Goal: Task Accomplishment & Management: Use online tool/utility

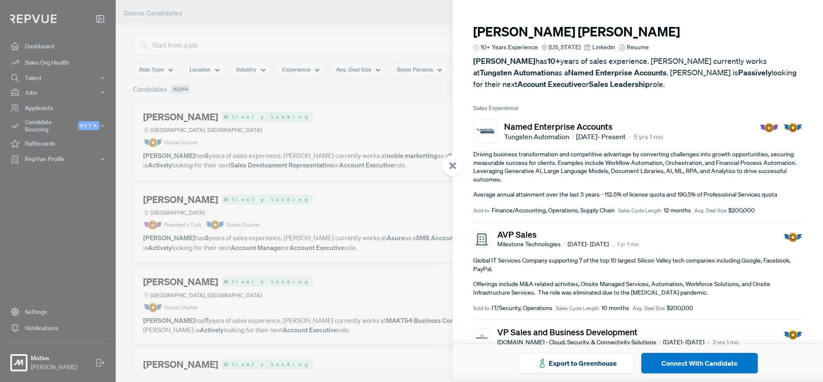
drag, startPoint x: 384, startPoint y: 76, endPoint x: 409, endPoint y: 117, distance: 48.1
click at [384, 76] on div at bounding box center [411, 191] width 823 height 382
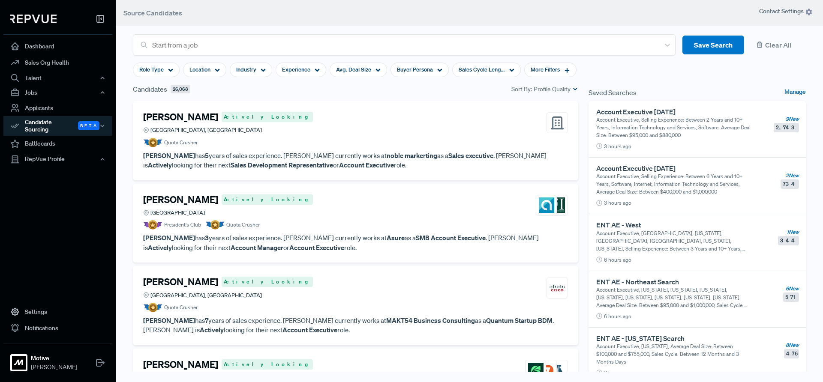
click at [788, 93] on link "Manage" at bounding box center [795, 92] width 21 height 10
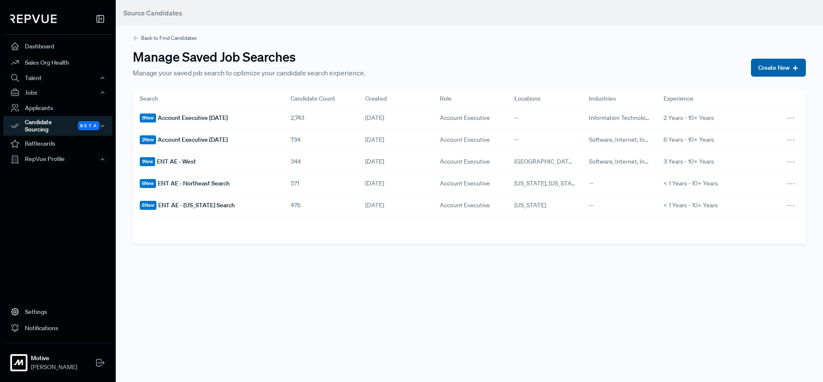
click at [773, 66] on button "Create New" at bounding box center [778, 68] width 55 height 18
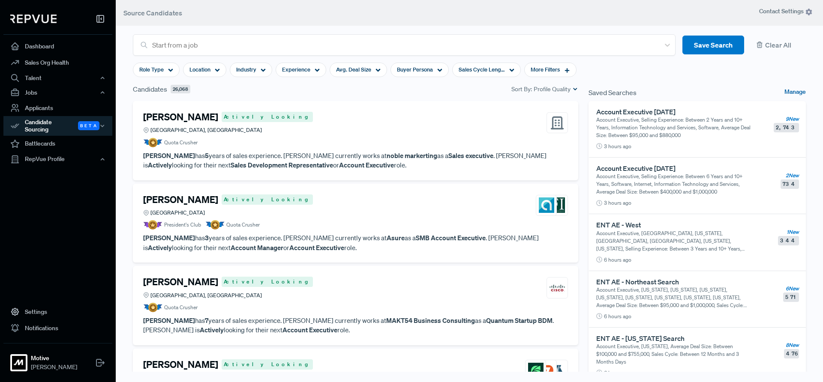
click at [787, 90] on link "Manage" at bounding box center [795, 92] width 21 height 10
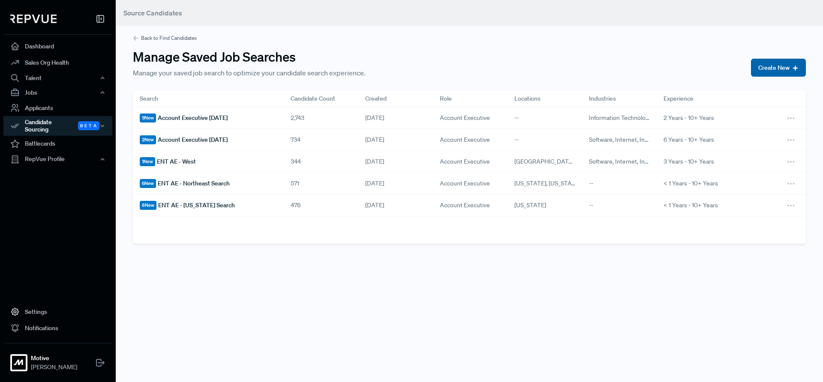
click at [768, 66] on button "Create New" at bounding box center [778, 68] width 55 height 18
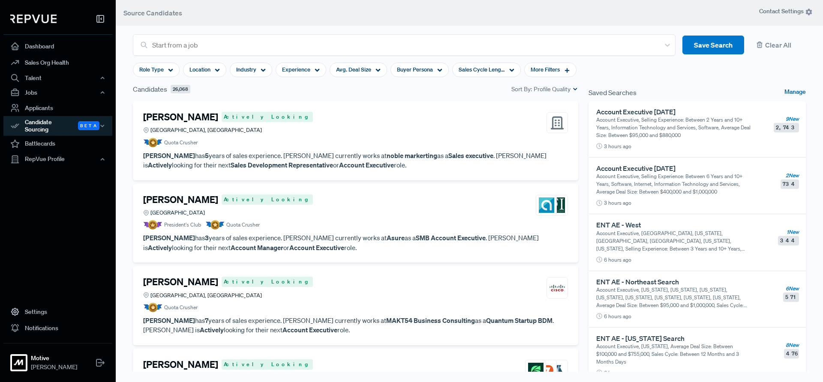
click at [788, 91] on link "Manage" at bounding box center [795, 92] width 21 height 10
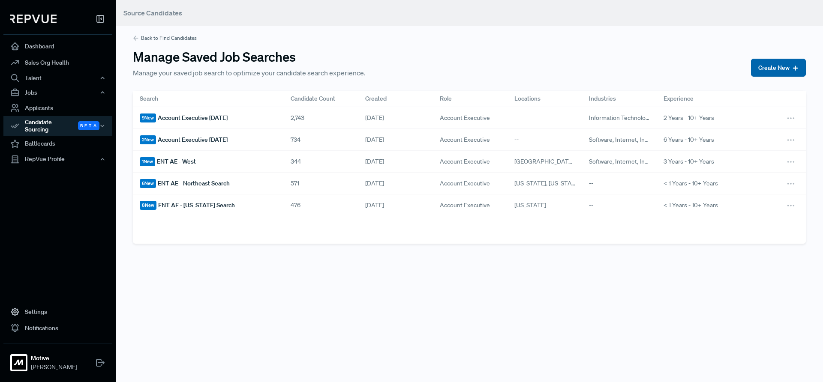
click at [777, 66] on button "Create New" at bounding box center [778, 68] width 55 height 18
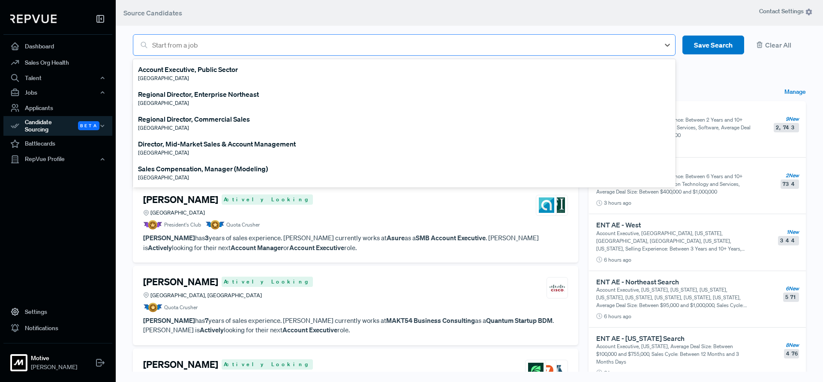
click at [289, 44] on div at bounding box center [403, 45] width 503 height 12
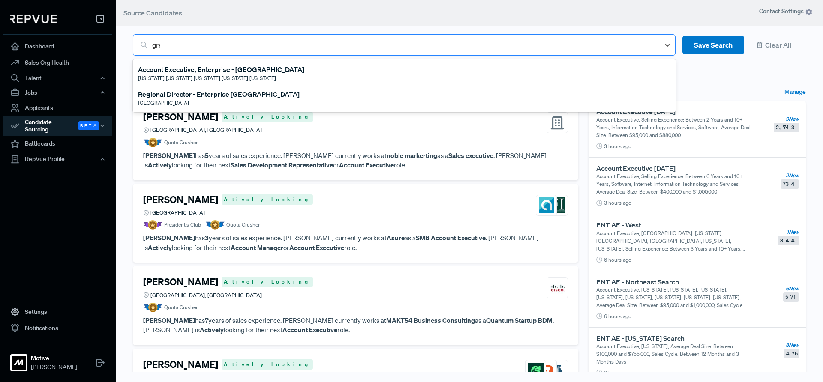
type input "great"
click at [212, 69] on div "Account Executive, Enterprise - [GEOGRAPHIC_DATA]" at bounding box center [221, 69] width 166 height 10
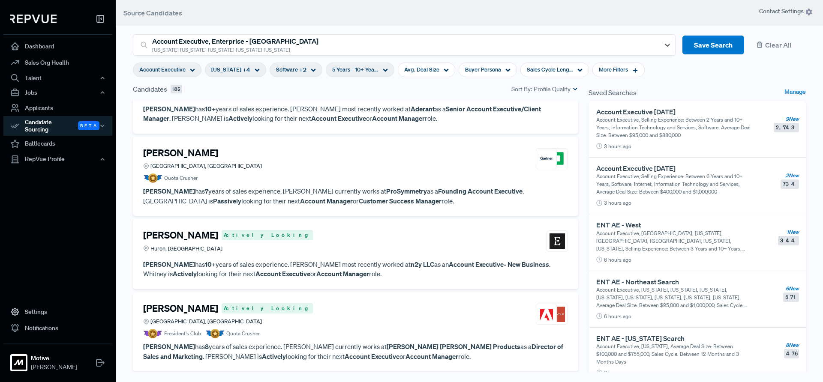
scroll to position [550, 0]
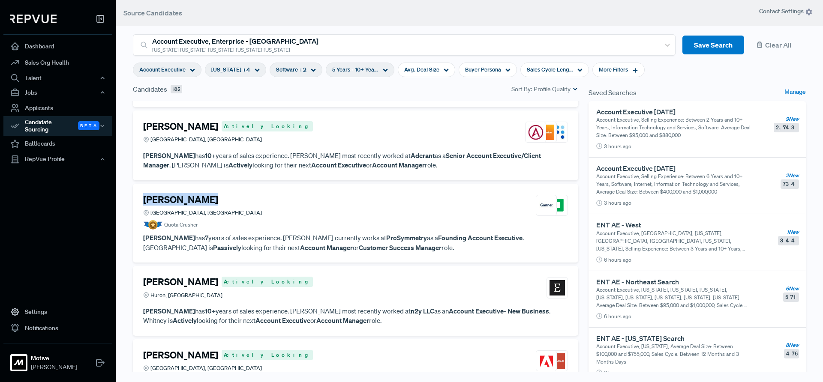
drag, startPoint x: 214, startPoint y: 201, endPoint x: 143, endPoint y: 200, distance: 71.2
click at [143, 200] on div "[PERSON_NAME]" at bounding box center [202, 199] width 119 height 11
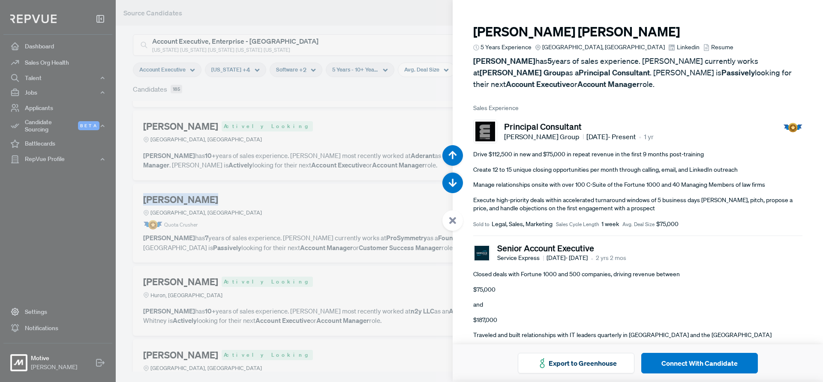
scroll to position [3059, 0]
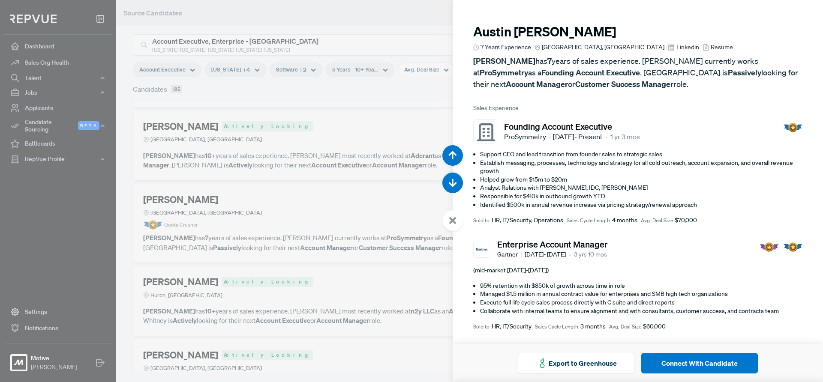
click at [453, 220] on use at bounding box center [452, 220] width 7 height 7
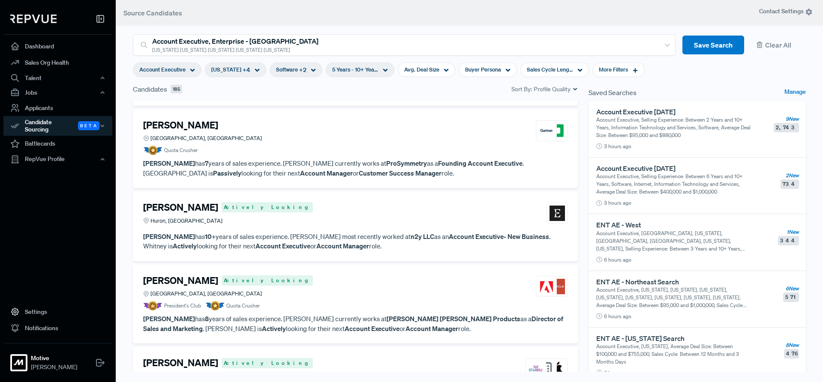
scroll to position [625, 0]
click at [409, 213] on div "[PERSON_NAME] Actively Looking Huron, [GEOGRAPHIC_DATA]" at bounding box center [355, 212] width 425 height 23
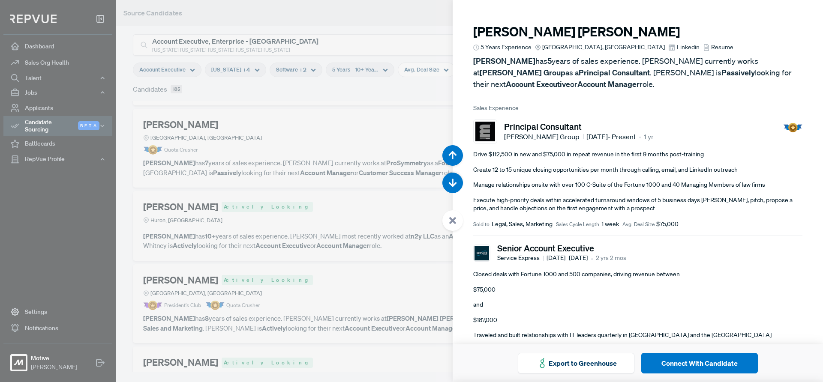
scroll to position [3442, 0]
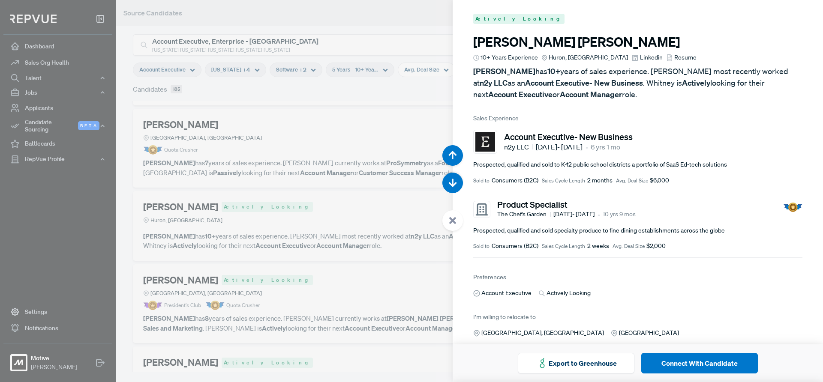
drag, startPoint x: 460, startPoint y: 216, endPoint x: 438, endPoint y: 216, distance: 21.9
click at [460, 216] on div at bounding box center [452, 220] width 21 height 21
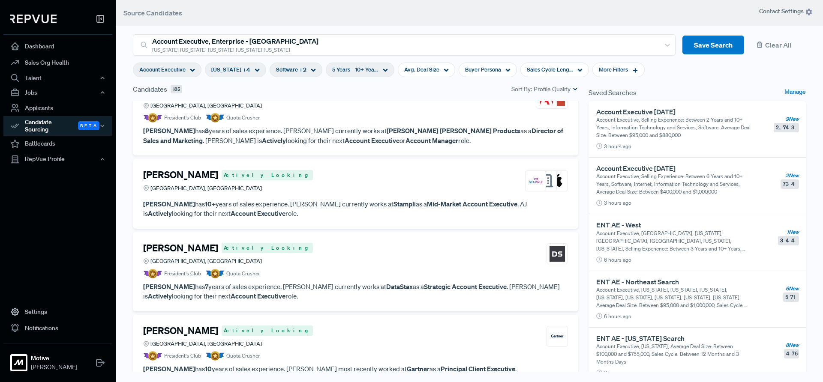
scroll to position [820, 0]
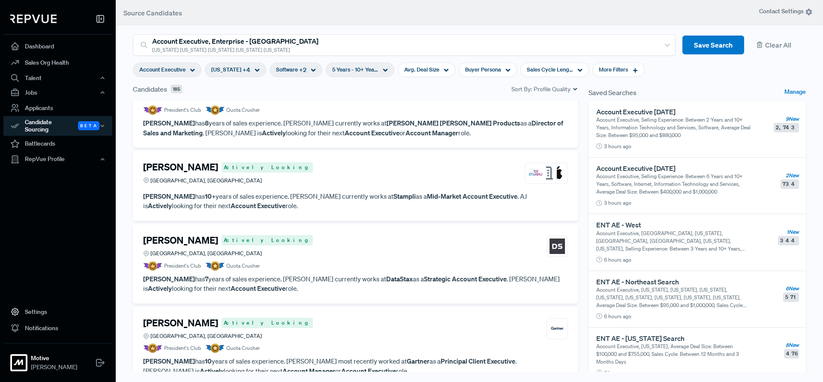
click at [353, 253] on div "[PERSON_NAME] Actively Looking [GEOGRAPHIC_DATA], [GEOGRAPHIC_DATA]" at bounding box center [355, 246] width 425 height 23
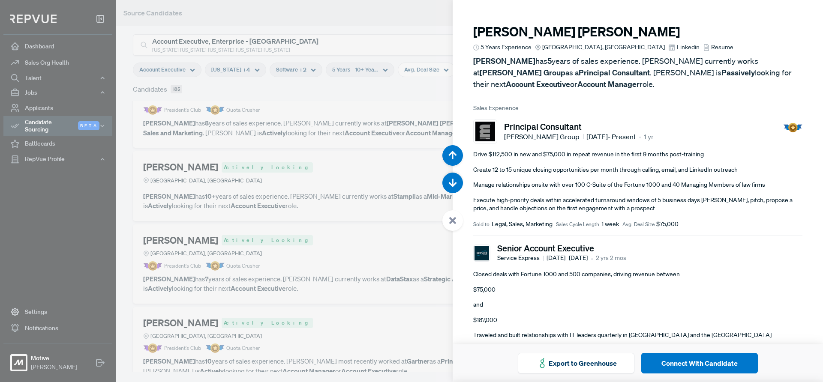
scroll to position [4589, 0]
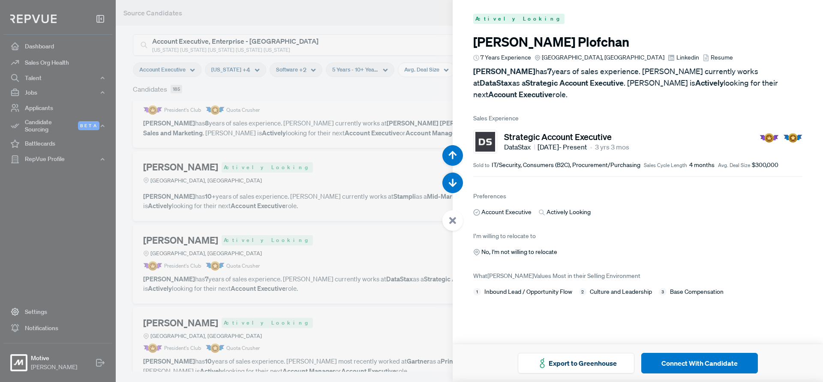
click at [711, 56] on span "Resume" at bounding box center [722, 57] width 22 height 9
click at [700, 364] on button "Connect With Candidate" at bounding box center [699, 363] width 117 height 21
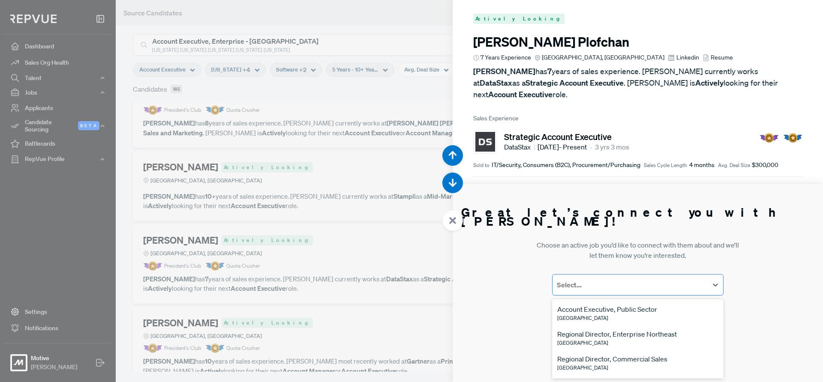
click at [615, 284] on div at bounding box center [630, 285] width 147 height 12
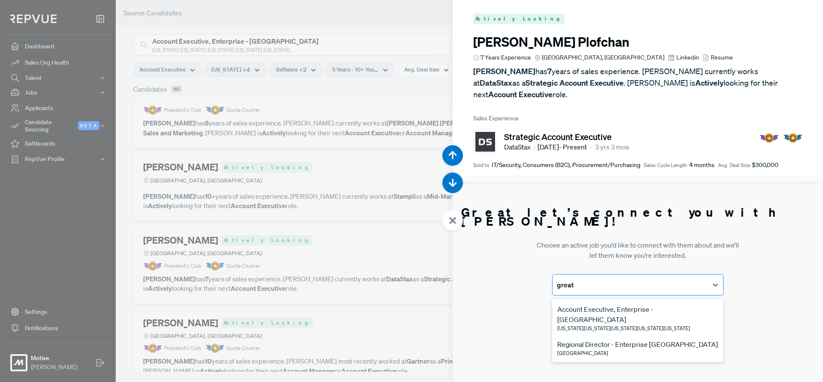
type input "great l"
click at [637, 310] on div "Account Executive, Enterprise - [GEOGRAPHIC_DATA]" at bounding box center [637, 314] width 161 height 21
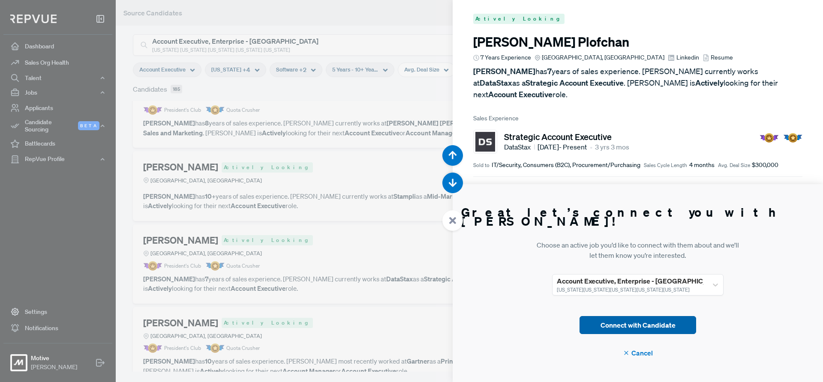
click at [642, 323] on button "Connect with Candidate" at bounding box center [638, 325] width 117 height 18
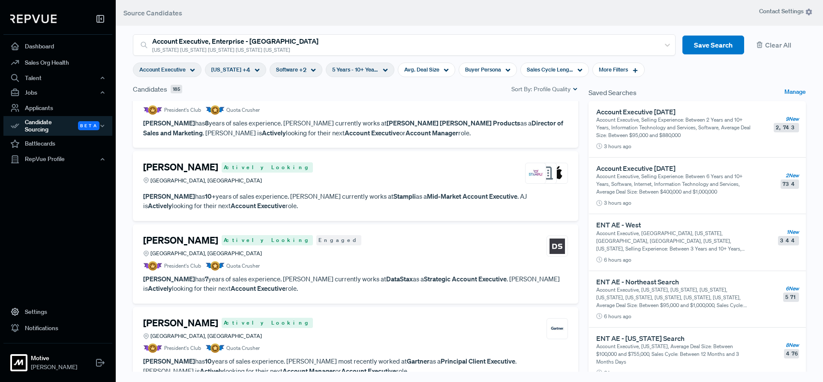
scroll to position [822, 0]
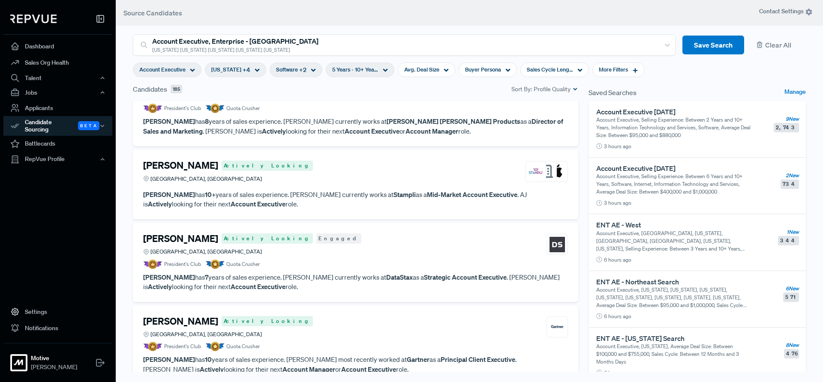
click at [382, 249] on div "[PERSON_NAME] Actively Looking Engaged [GEOGRAPHIC_DATA], [GEOGRAPHIC_DATA]" at bounding box center [355, 244] width 425 height 23
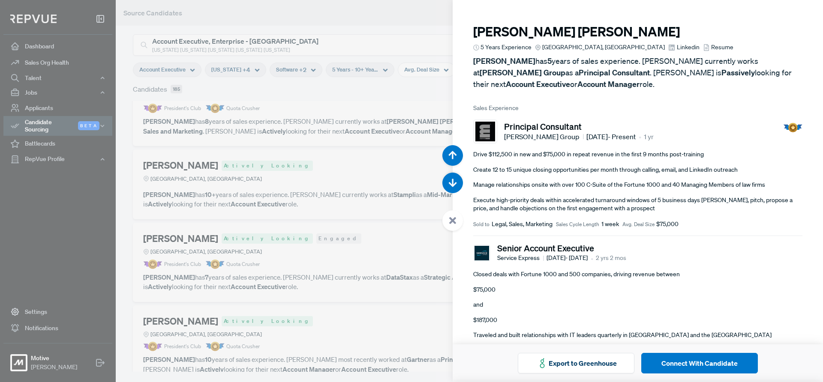
scroll to position [4589, 0]
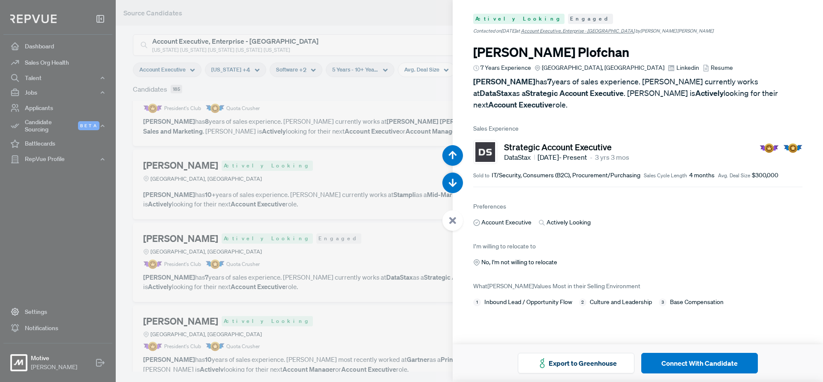
click at [449, 219] on icon at bounding box center [453, 221] width 8 height 8
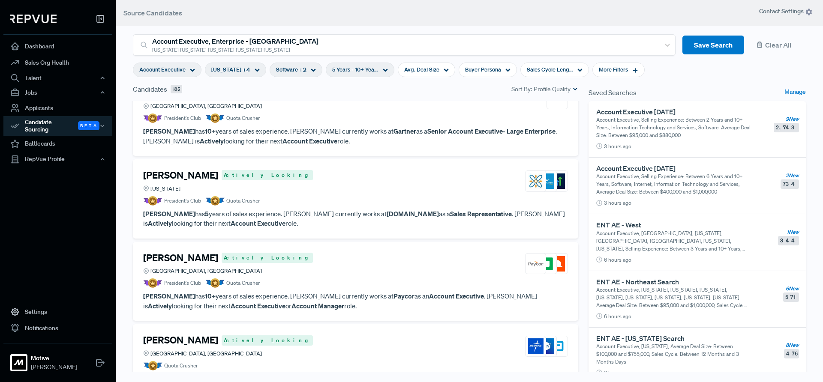
scroll to position [1226, 0]
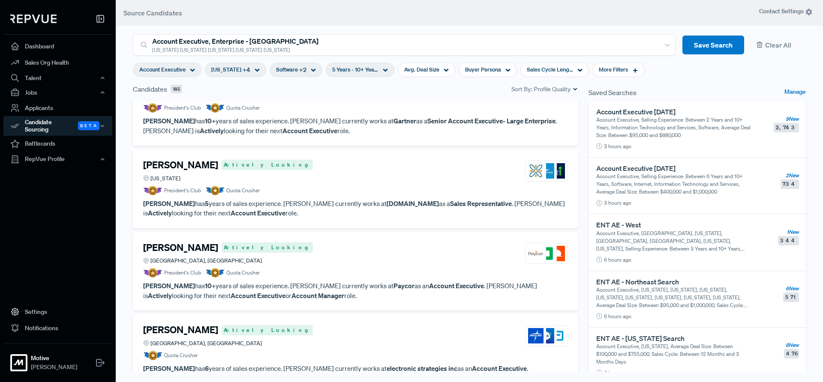
click at [357, 174] on div "[PERSON_NAME] Actively Looking [US_STATE]" at bounding box center [355, 170] width 425 height 23
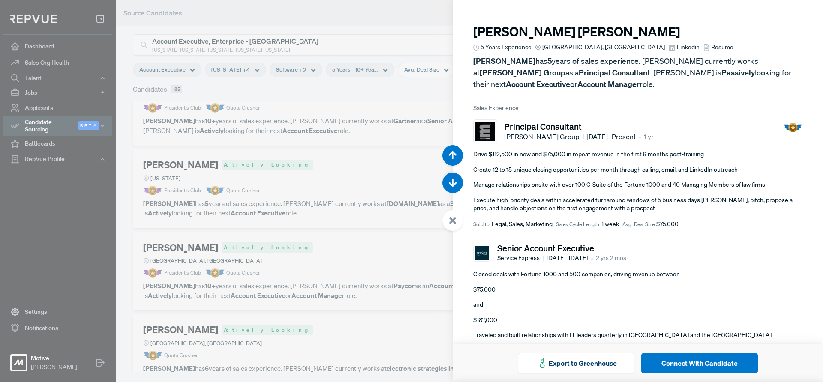
scroll to position [6118, 0]
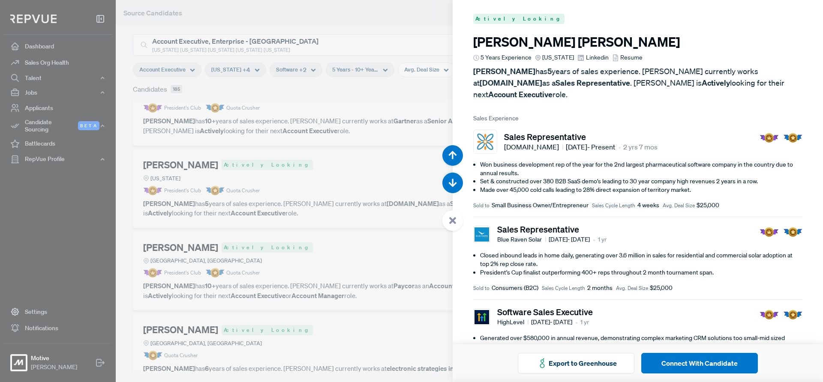
click at [459, 216] on div at bounding box center [452, 220] width 21 height 21
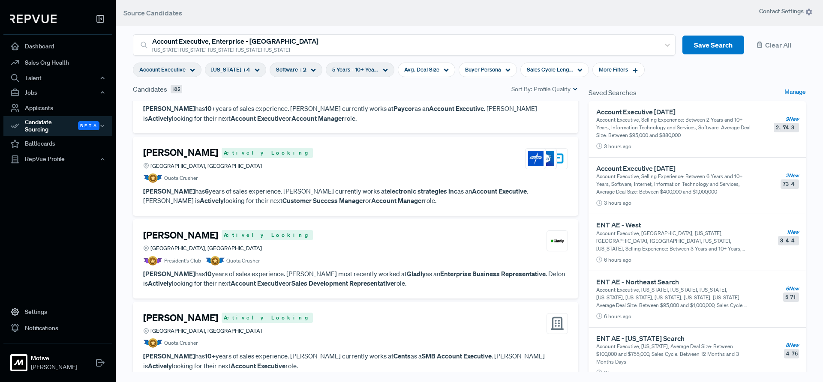
scroll to position [1404, 0]
click at [389, 173] on article "Quota Crusher" at bounding box center [355, 176] width 425 height 9
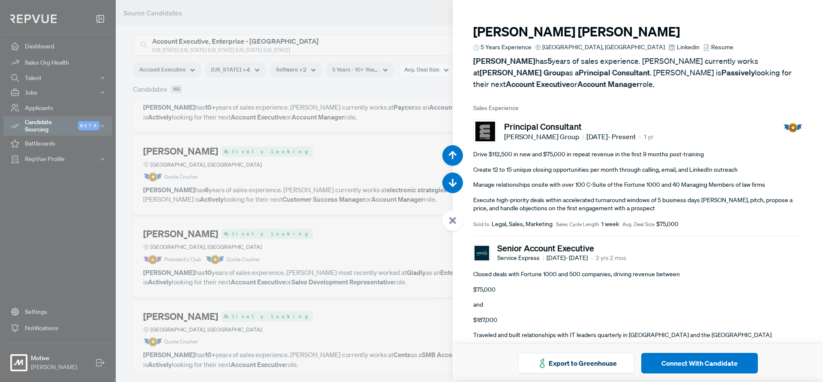
scroll to position [6883, 0]
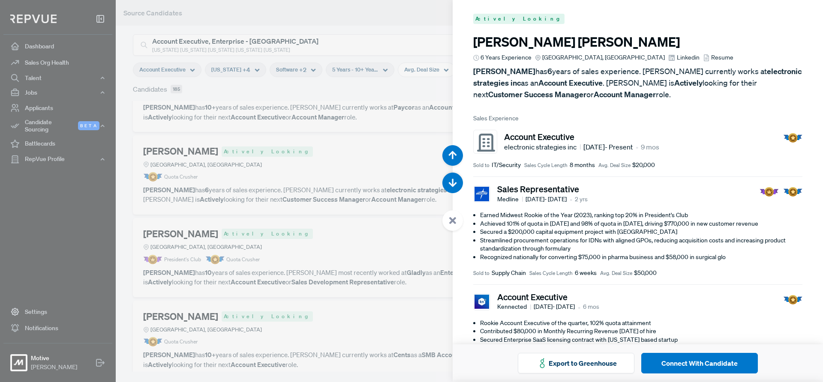
click at [454, 220] on icon at bounding box center [453, 221] width 8 height 8
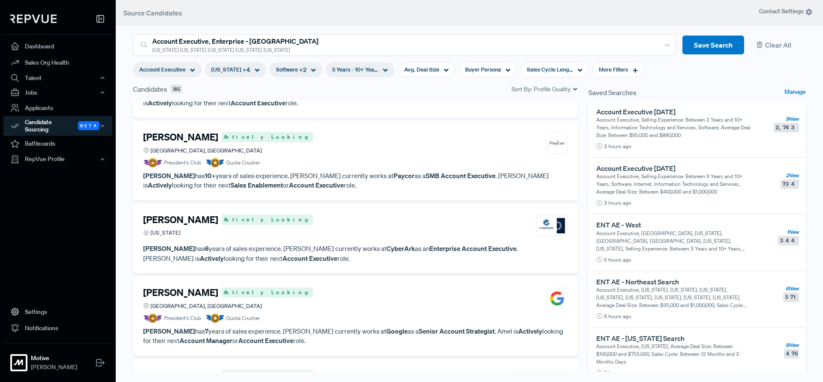
scroll to position [1723, 0]
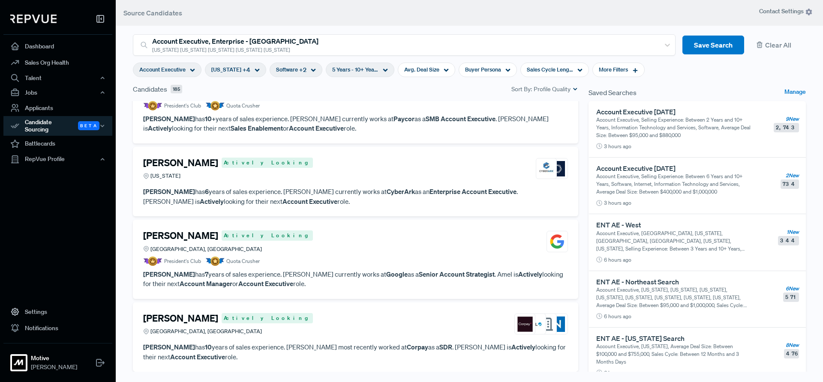
click at [337, 162] on div "[PERSON_NAME] Actively Looking [US_STATE]" at bounding box center [355, 168] width 425 height 23
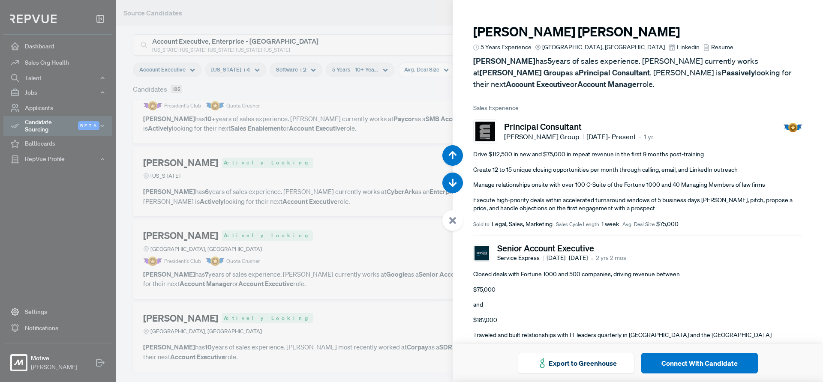
scroll to position [8413, 0]
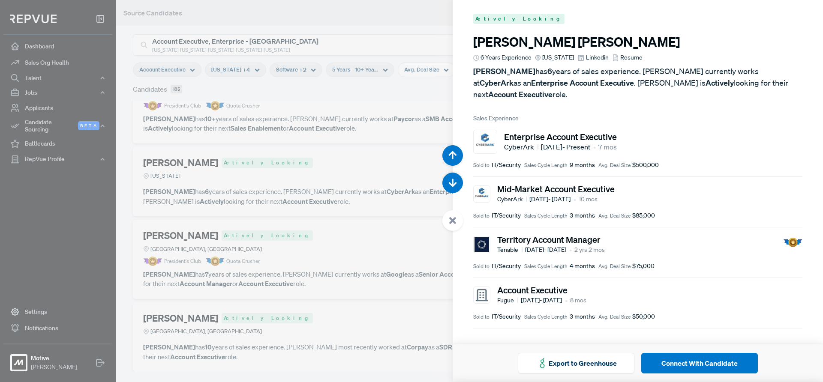
click at [381, 245] on div at bounding box center [411, 191] width 823 height 382
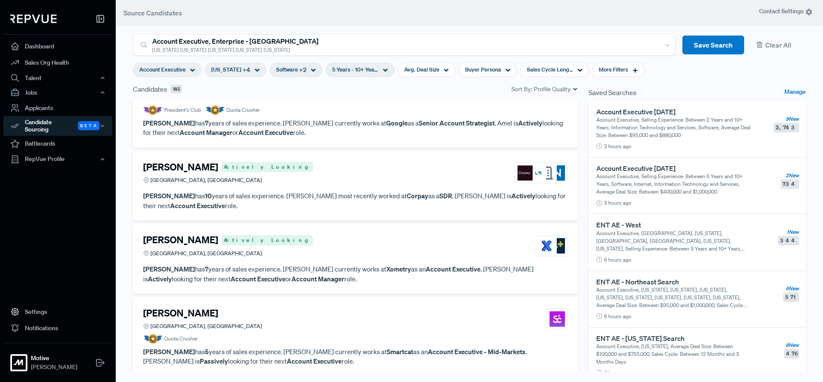
scroll to position [1878, 0]
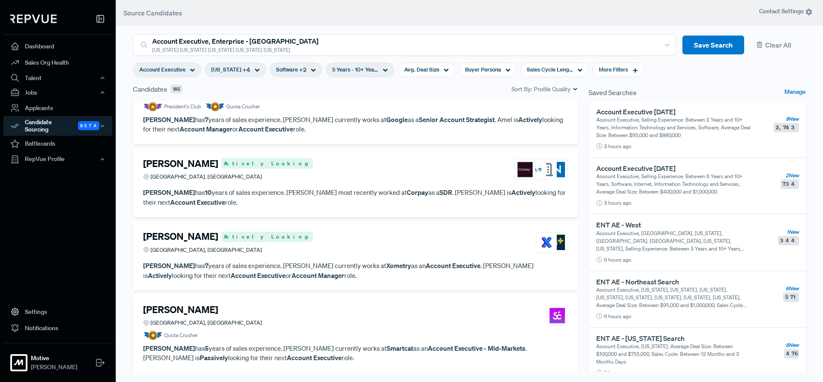
click at [358, 248] on div "[PERSON_NAME] Actively Looking [GEOGRAPHIC_DATA], [GEOGRAPHIC_DATA]" at bounding box center [355, 242] width 425 height 23
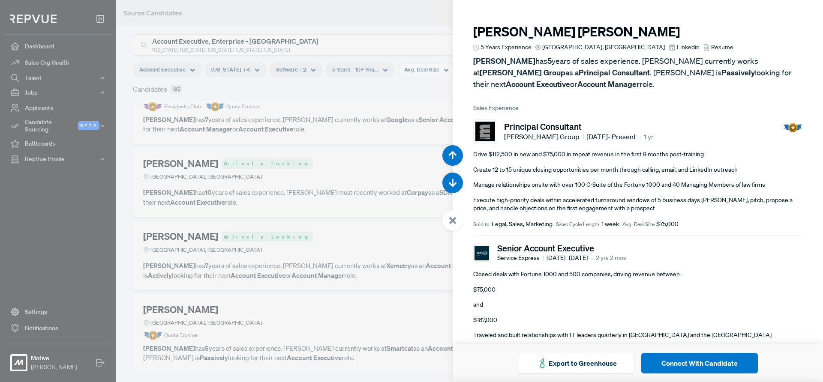
scroll to position [9560, 0]
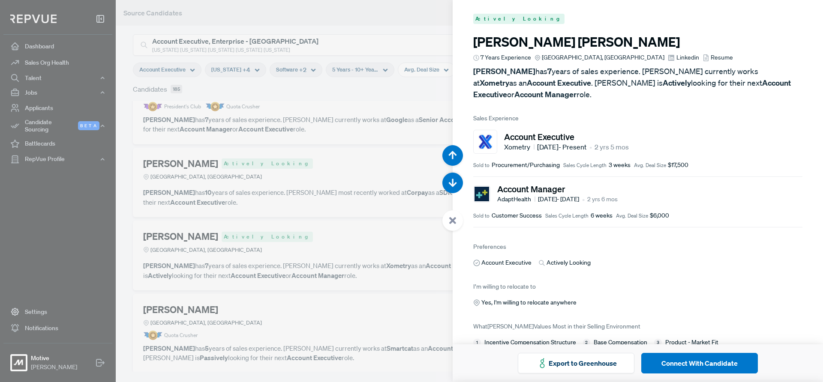
click at [453, 217] on icon at bounding box center [453, 221] width 8 height 8
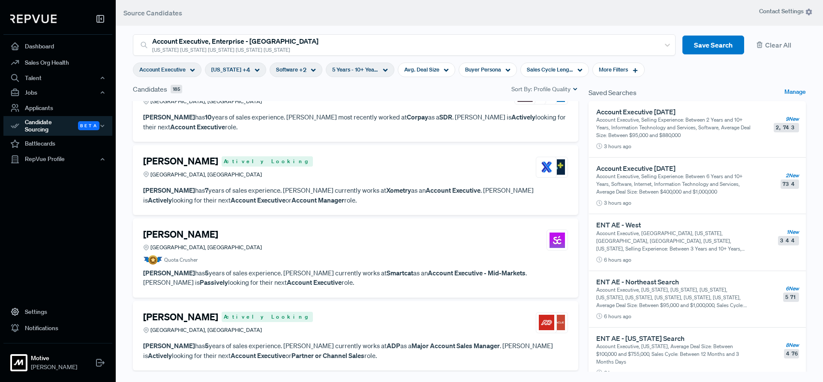
scroll to position [1954, 0]
click at [334, 247] on div "[PERSON_NAME] [GEOGRAPHIC_DATA], [GEOGRAPHIC_DATA]" at bounding box center [355, 239] width 425 height 23
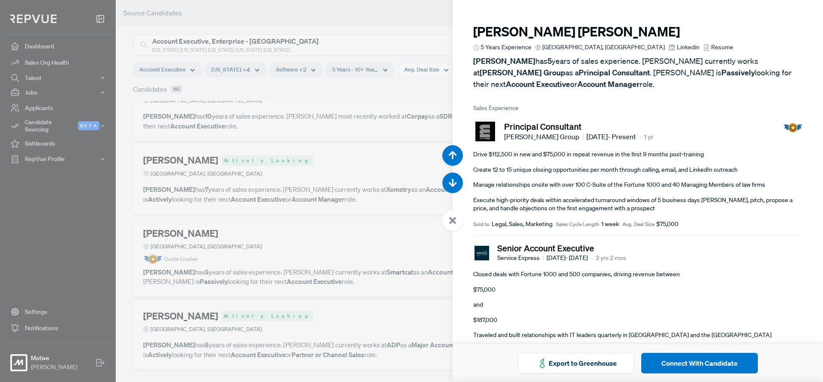
scroll to position [9943, 0]
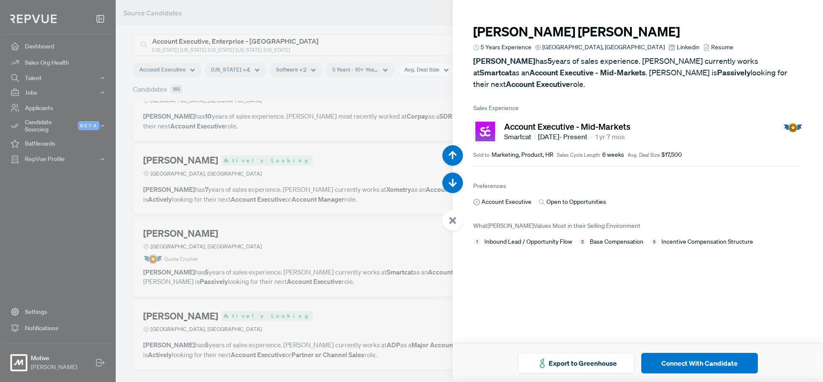
click at [448, 224] on div at bounding box center [452, 220] width 21 height 21
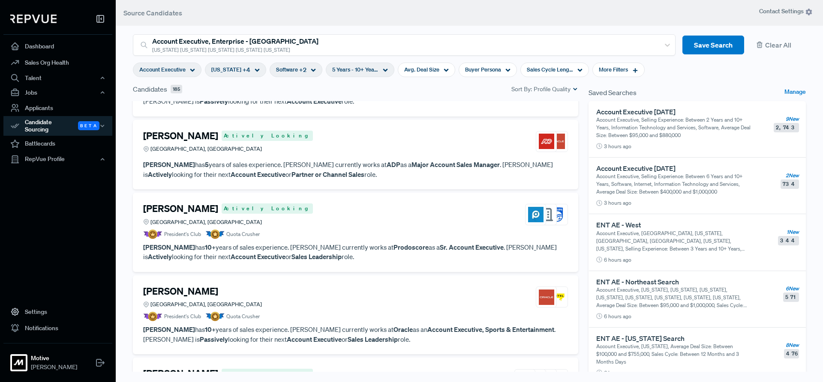
scroll to position [2148, 0]
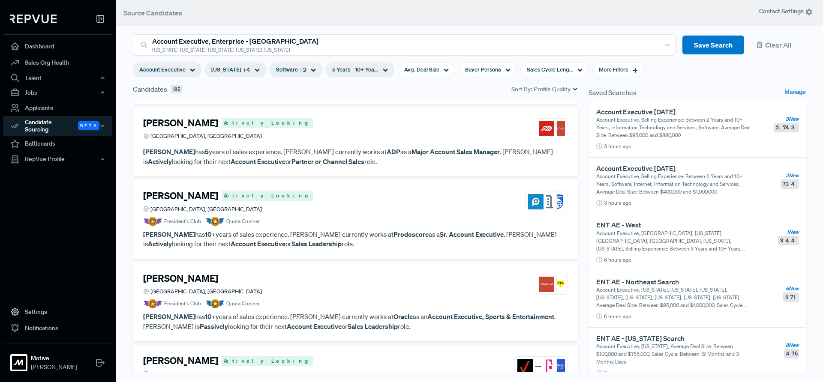
click at [370, 220] on article "President's Club Quota Crusher" at bounding box center [355, 221] width 425 height 9
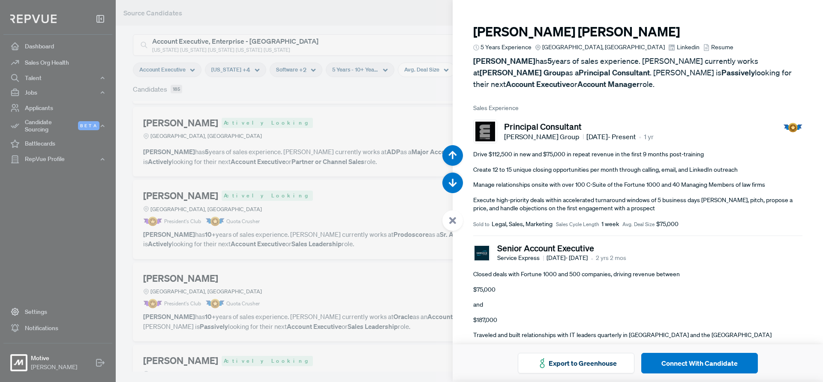
scroll to position [10707, 0]
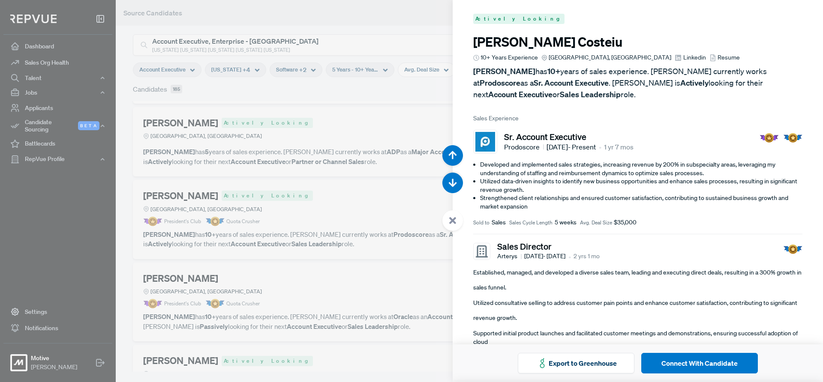
click at [459, 217] on div at bounding box center [452, 220] width 21 height 21
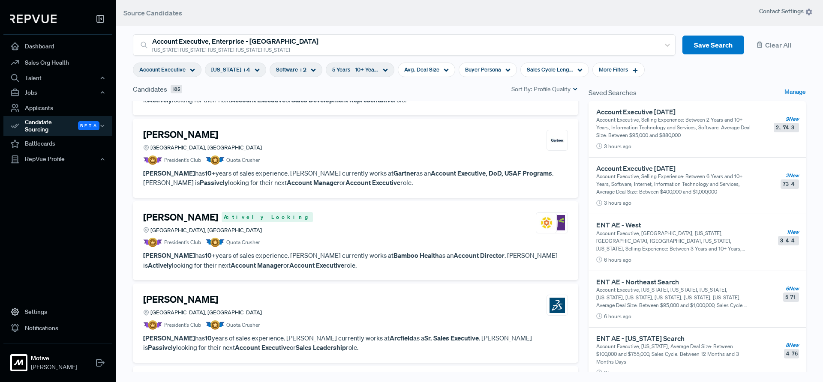
scroll to position [2457, 0]
click at [403, 311] on div "[PERSON_NAME] [GEOGRAPHIC_DATA], [GEOGRAPHIC_DATA]" at bounding box center [355, 305] width 425 height 23
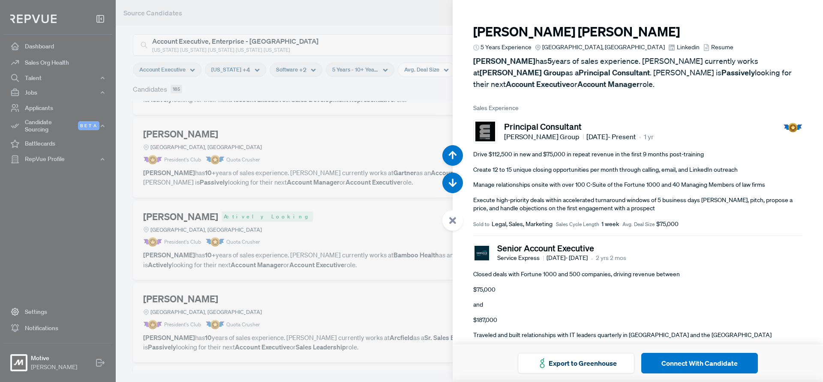
scroll to position [12619, 0]
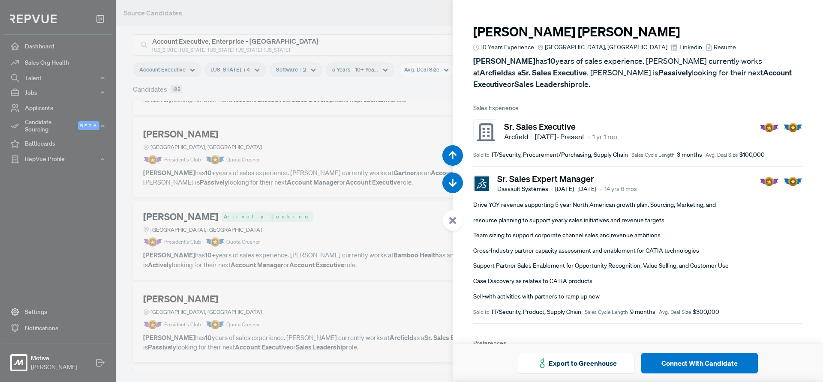
click at [456, 221] on icon at bounding box center [453, 221] width 8 height 8
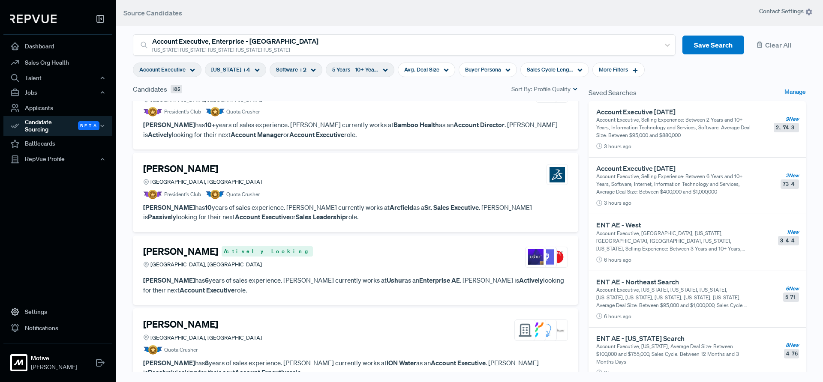
scroll to position [2588, 0]
click at [375, 262] on div "[PERSON_NAME] Actively Looking [GEOGRAPHIC_DATA], [GEOGRAPHIC_DATA]" at bounding box center [355, 257] width 425 height 23
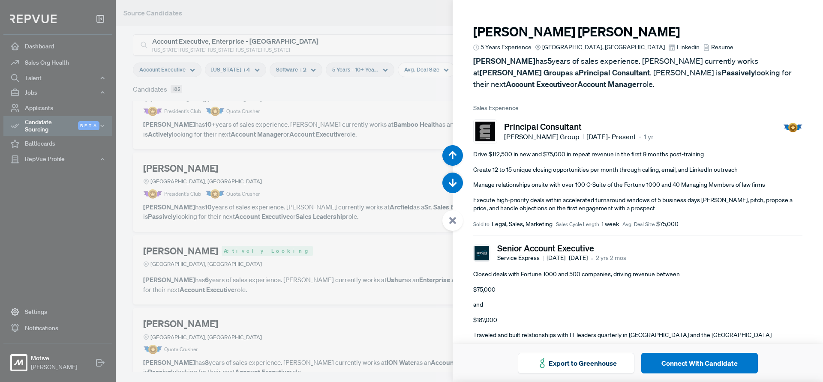
scroll to position [13002, 0]
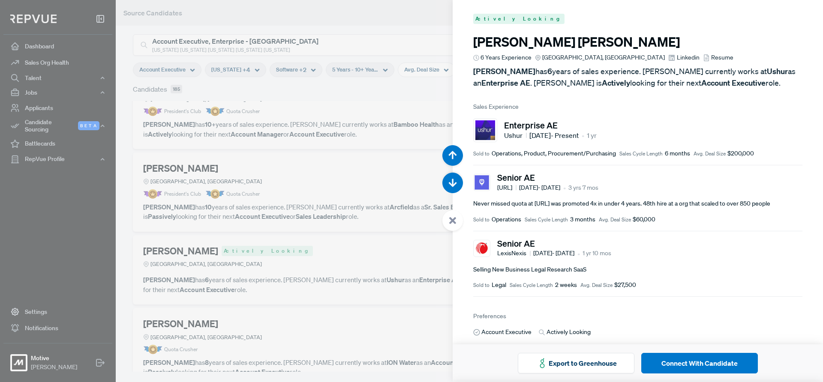
click at [454, 223] on use at bounding box center [452, 220] width 7 height 7
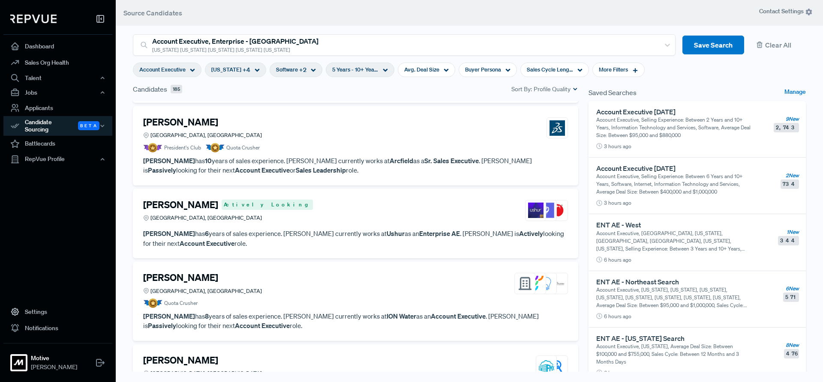
scroll to position [2674, 0]
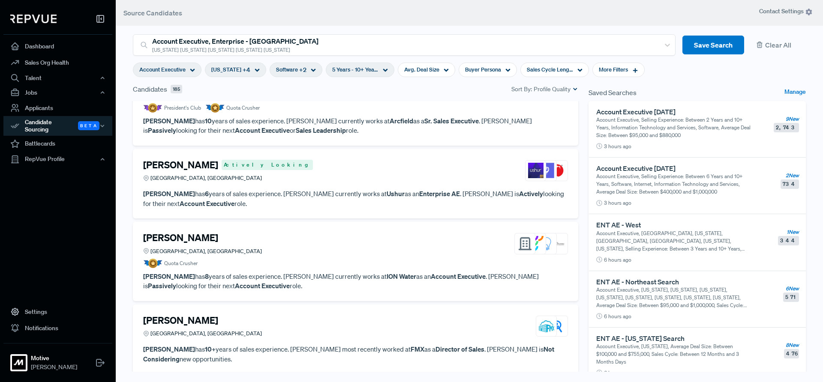
click at [359, 255] on div "[PERSON_NAME] [GEOGRAPHIC_DATA], [GEOGRAPHIC_DATA]" at bounding box center [355, 243] width 425 height 23
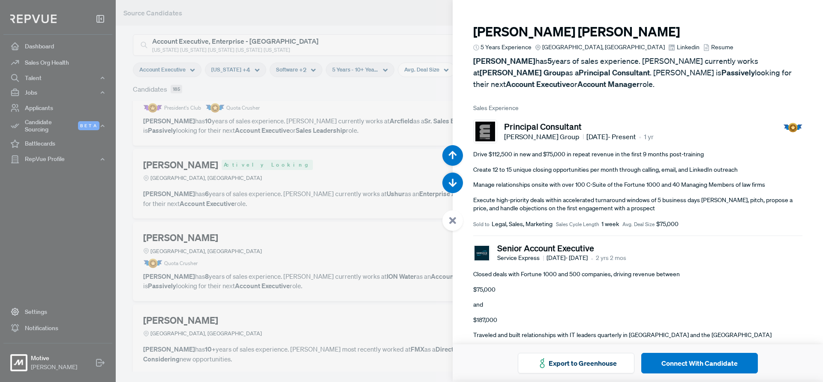
scroll to position [13384, 0]
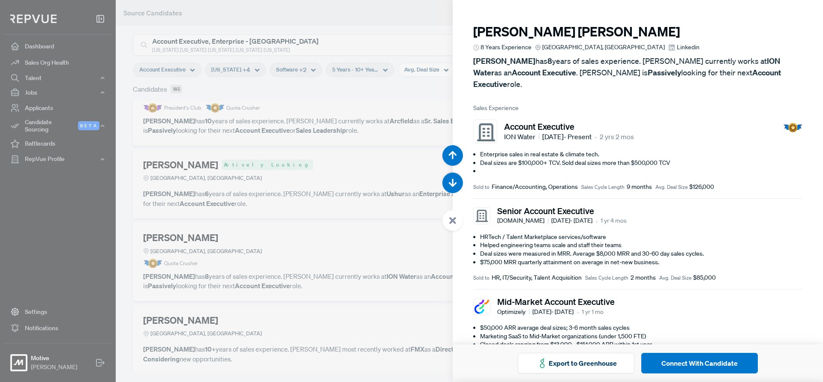
click at [458, 219] on div at bounding box center [452, 220] width 21 height 21
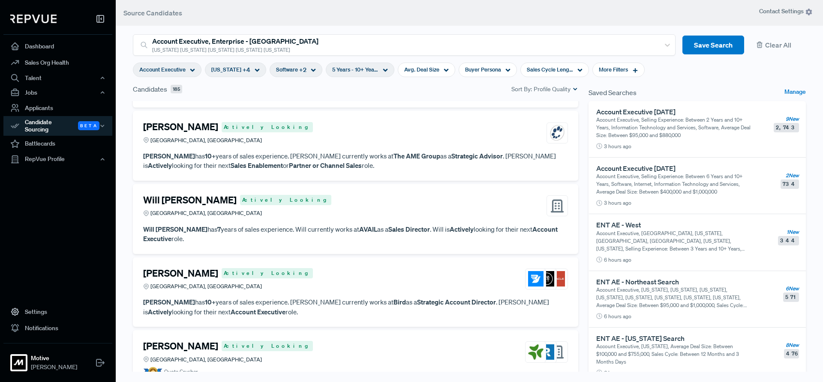
scroll to position [2993, 0]
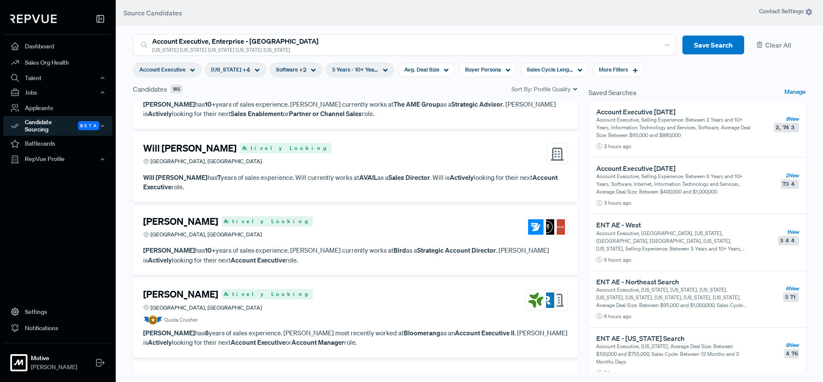
click at [364, 235] on div "[PERSON_NAME] Actively Looking [GEOGRAPHIC_DATA], [GEOGRAPHIC_DATA]" at bounding box center [355, 227] width 425 height 23
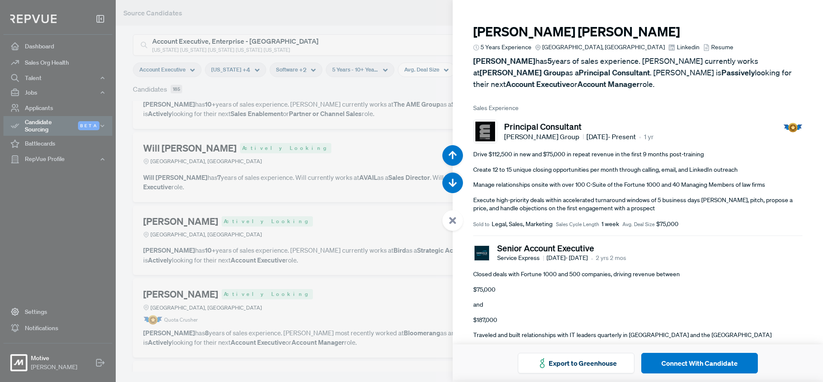
scroll to position [14914, 0]
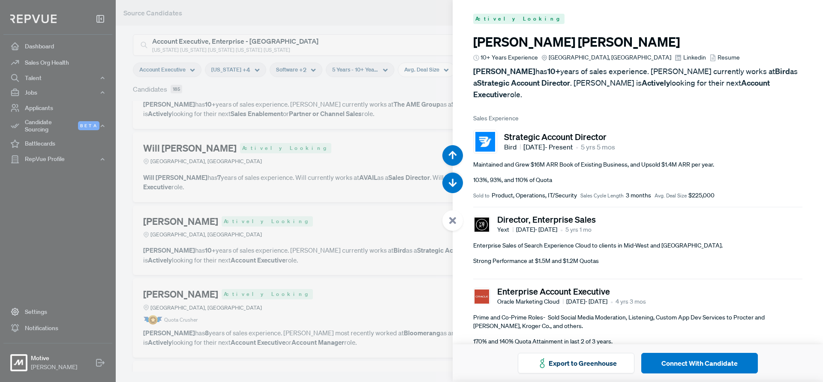
click at [718, 56] on span "Resume" at bounding box center [729, 57] width 22 height 9
click at [446, 222] on div at bounding box center [452, 220] width 21 height 21
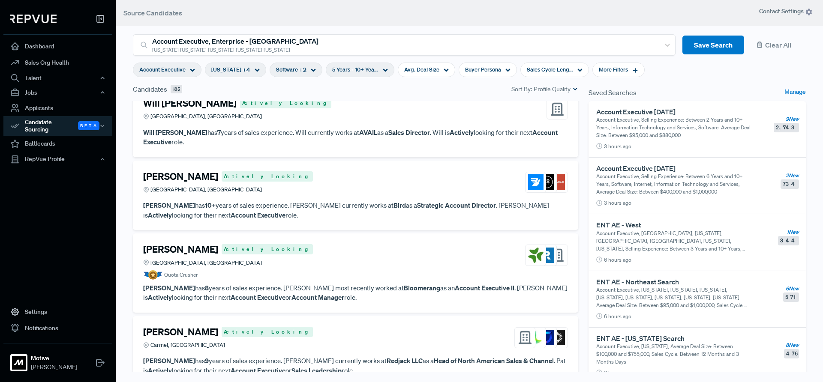
scroll to position [3049, 0]
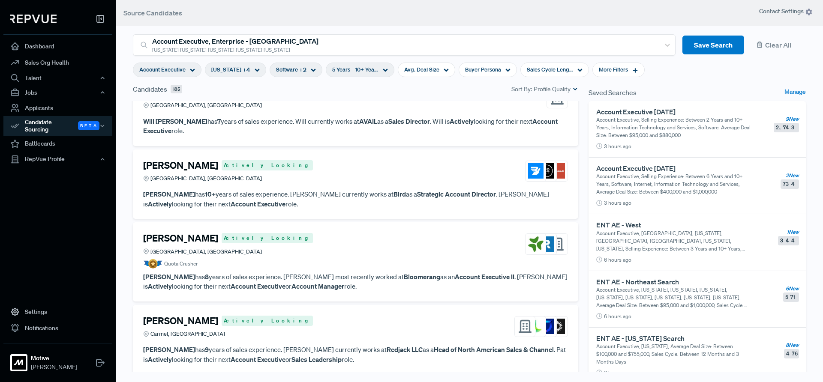
click at [366, 245] on div "[PERSON_NAME] Actively Looking [GEOGRAPHIC_DATA], [GEOGRAPHIC_DATA]" at bounding box center [355, 244] width 425 height 23
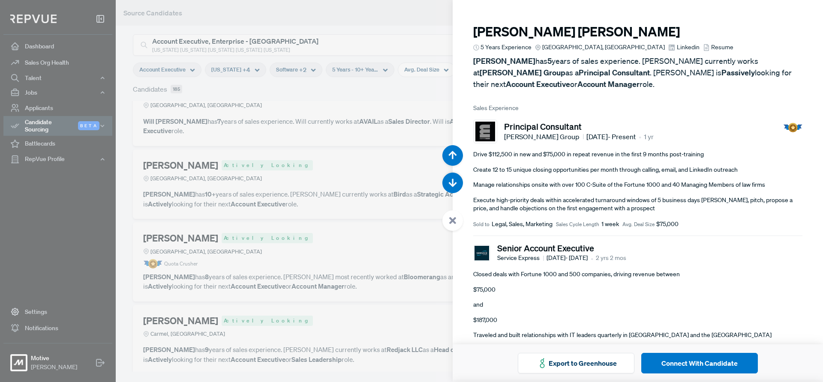
scroll to position [15296, 0]
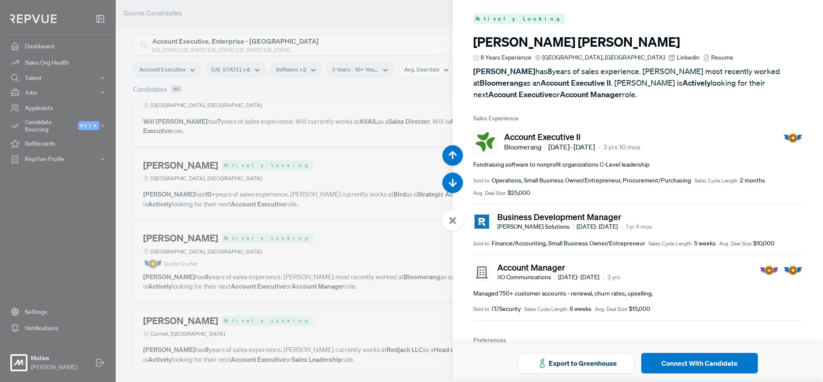
click at [453, 217] on icon at bounding box center [453, 221] width 8 height 8
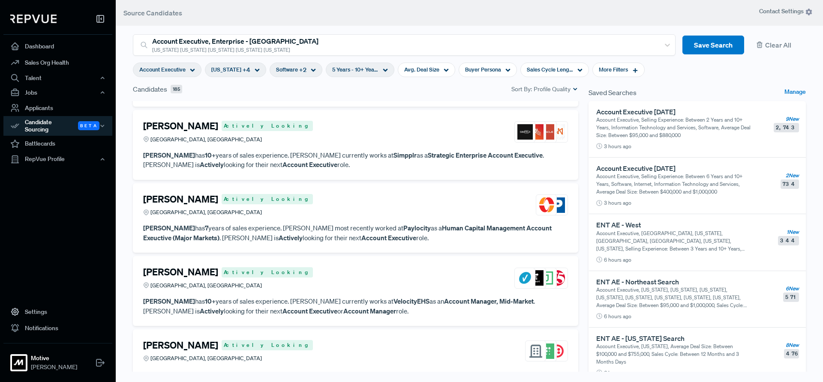
scroll to position [3318, 0]
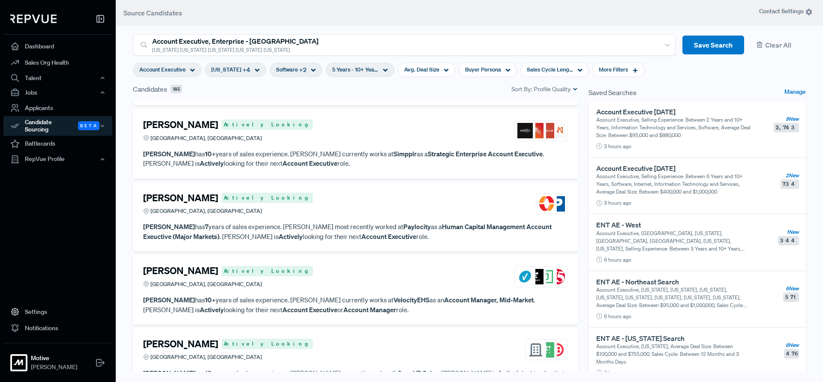
click at [369, 137] on div "[PERSON_NAME] Actively Looking [GEOGRAPHIC_DATA], [GEOGRAPHIC_DATA]" at bounding box center [355, 130] width 425 height 23
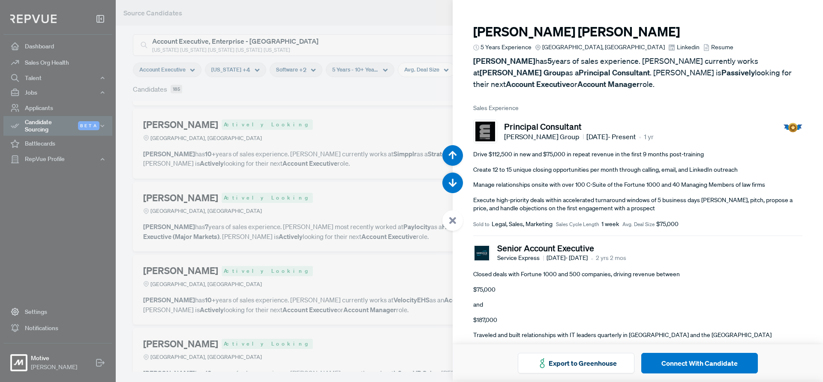
scroll to position [16061, 0]
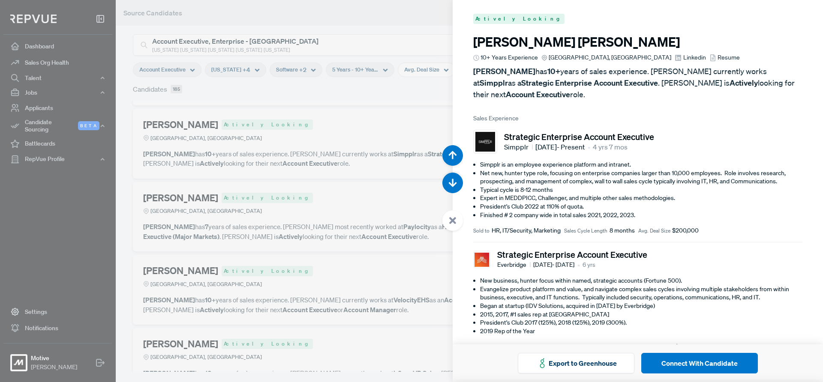
click at [533, 39] on h3 "[PERSON_NAME]" at bounding box center [637, 41] width 329 height 15
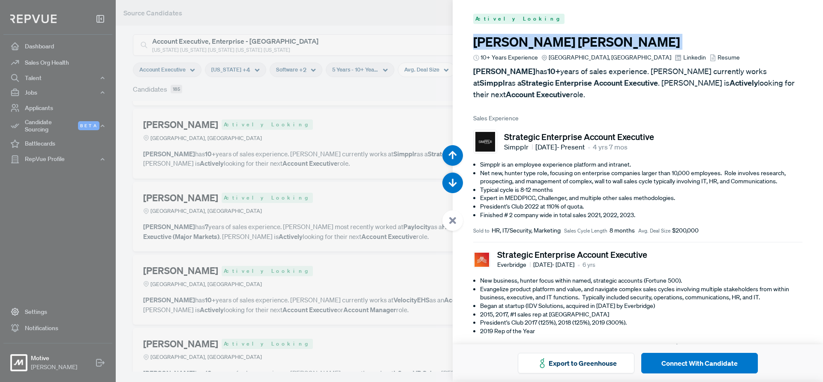
click at [533, 39] on h3 "[PERSON_NAME]" at bounding box center [637, 41] width 329 height 15
copy article "[PERSON_NAME]"
click at [718, 55] on span "Resume" at bounding box center [729, 57] width 22 height 9
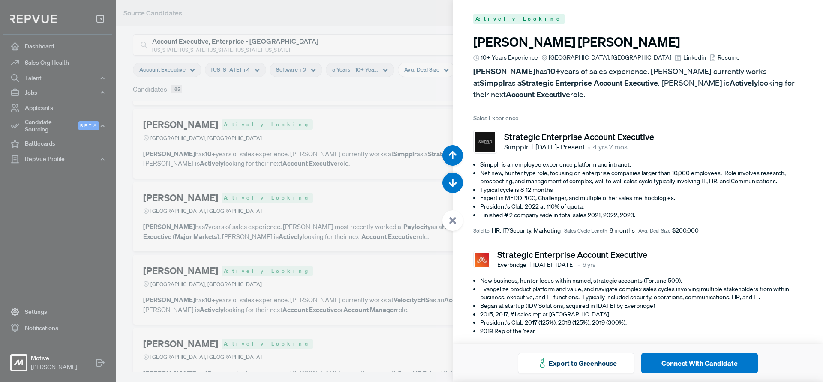
drag, startPoint x: 454, startPoint y: 224, endPoint x: 433, endPoint y: 227, distance: 21.6
click at [454, 224] on icon at bounding box center [453, 221] width 8 height 8
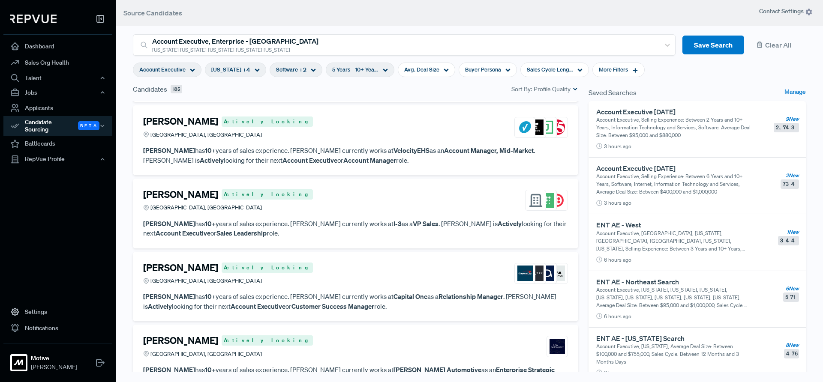
scroll to position [3468, 0]
click at [347, 203] on div "[PERSON_NAME] Actively Looking [GEOGRAPHIC_DATA], [GEOGRAPHIC_DATA]" at bounding box center [355, 200] width 425 height 23
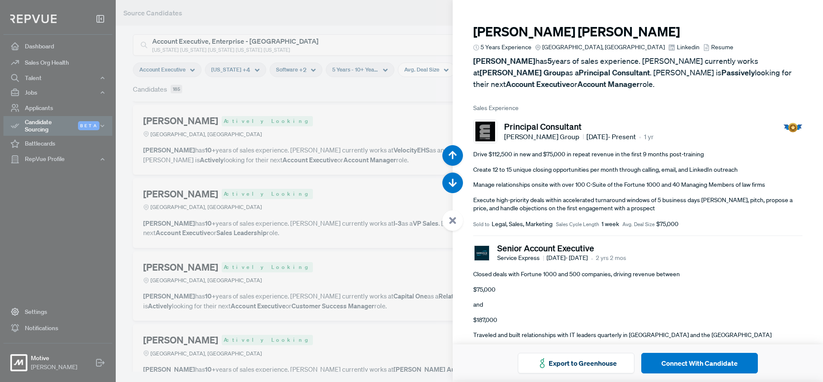
scroll to position [17208, 0]
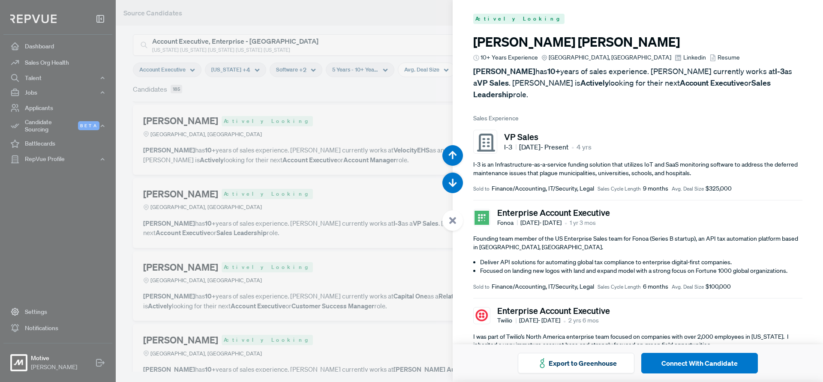
click at [718, 56] on span "Resume" at bounding box center [729, 57] width 22 height 9
click at [452, 225] on div at bounding box center [452, 220] width 21 height 21
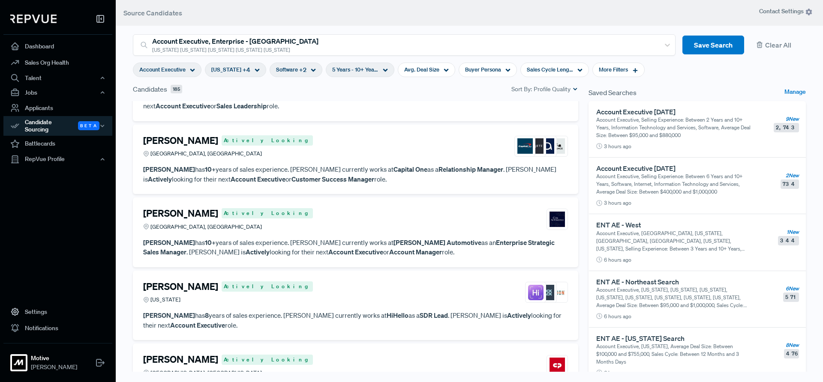
scroll to position [3677, 0]
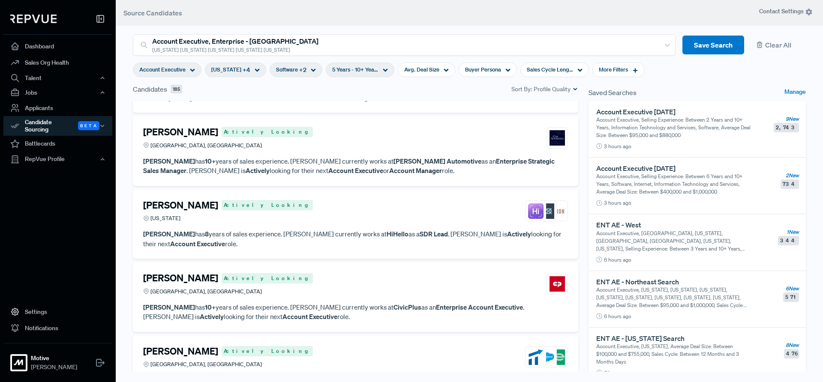
click at [358, 282] on div "[PERSON_NAME] Actively Looking [GEOGRAPHIC_DATA], [GEOGRAPHIC_DATA]" at bounding box center [355, 284] width 425 height 23
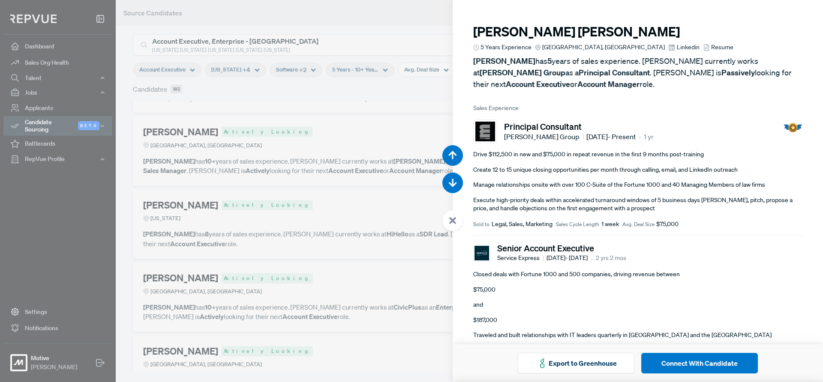
scroll to position [18738, 0]
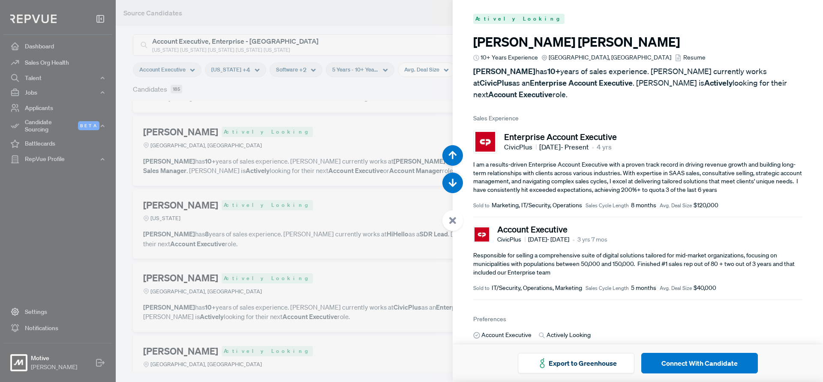
click at [537, 45] on h3 "[PERSON_NAME]" at bounding box center [637, 41] width 329 height 15
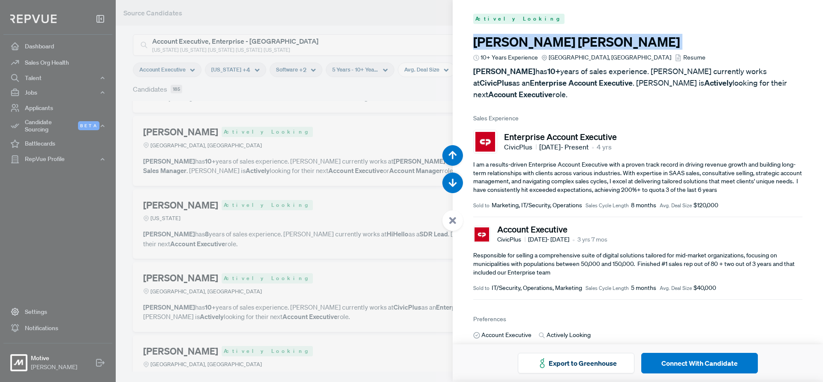
click at [537, 45] on h3 "[PERSON_NAME]" at bounding box center [637, 41] width 329 height 15
copy article "[PERSON_NAME]"
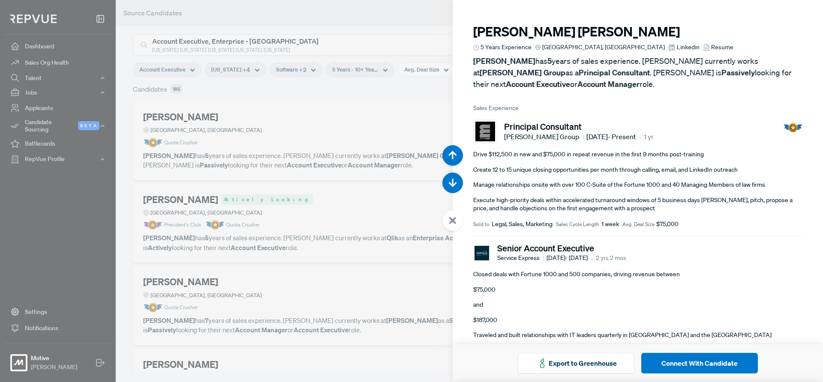
scroll to position [18738, 0]
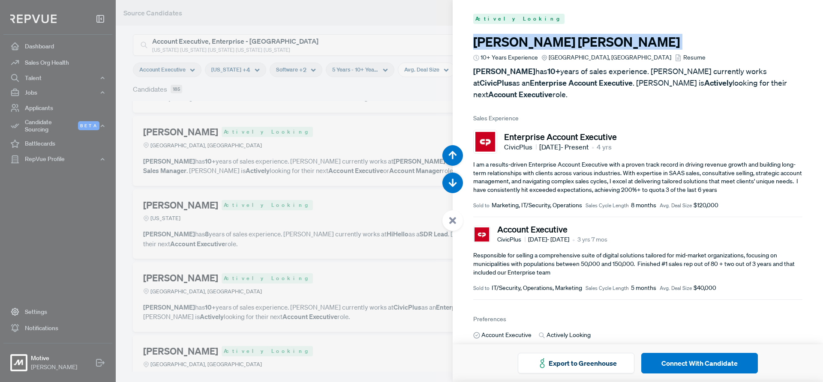
click at [683, 57] on span "Resume" at bounding box center [694, 57] width 22 height 9
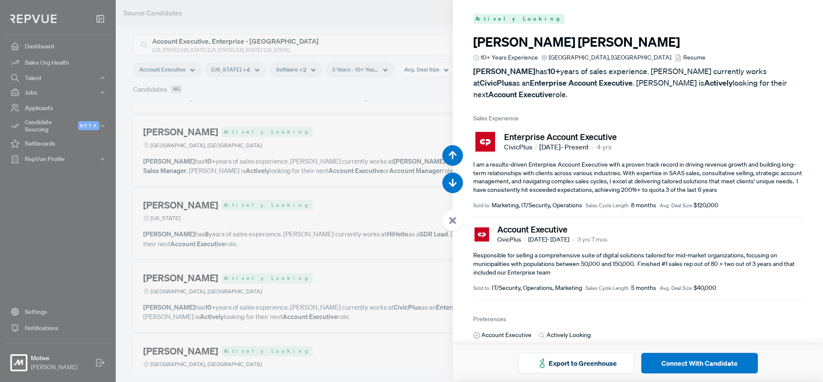
click at [452, 222] on use at bounding box center [452, 220] width 7 height 7
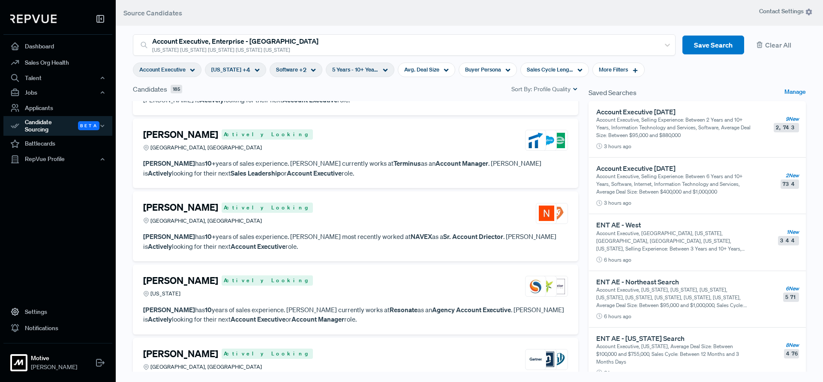
scroll to position [3894, 0]
click at [339, 224] on div "Daniel Flannery Actively Looking Greater Cincinnati Area, OH" at bounding box center [355, 212] width 425 height 23
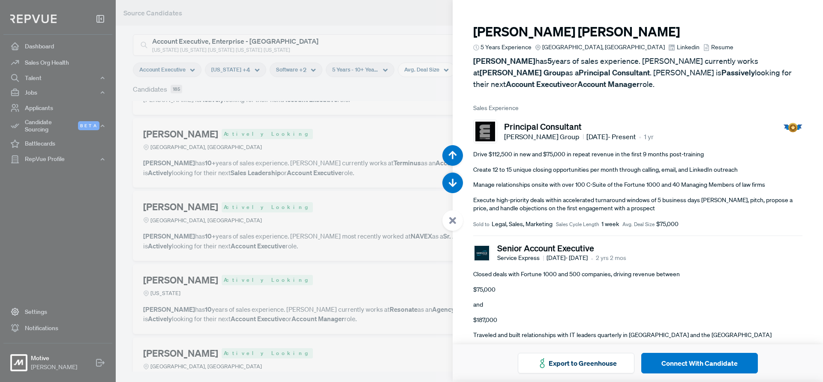
scroll to position [19503, 0]
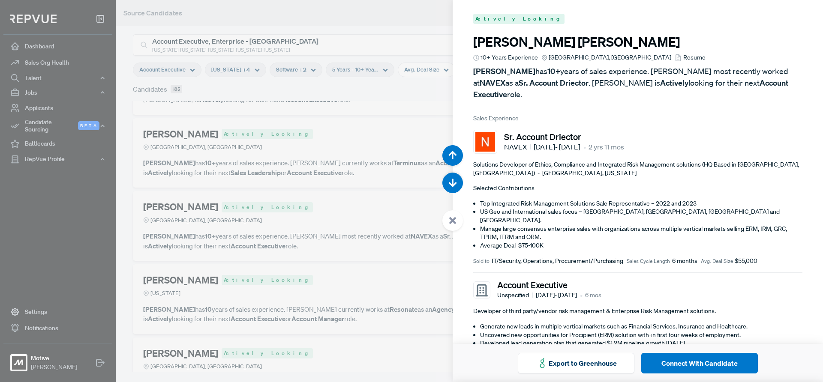
click at [455, 217] on icon at bounding box center [453, 221] width 8 height 8
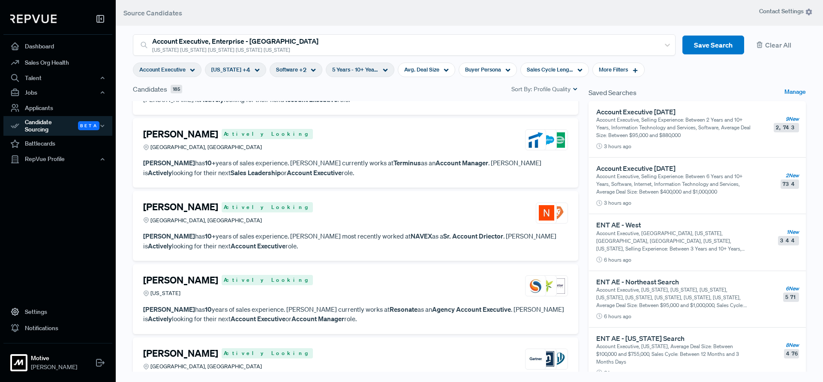
click at [346, 284] on div "Jamie Kilgore Actively Looking Tennessee" at bounding box center [355, 286] width 425 height 23
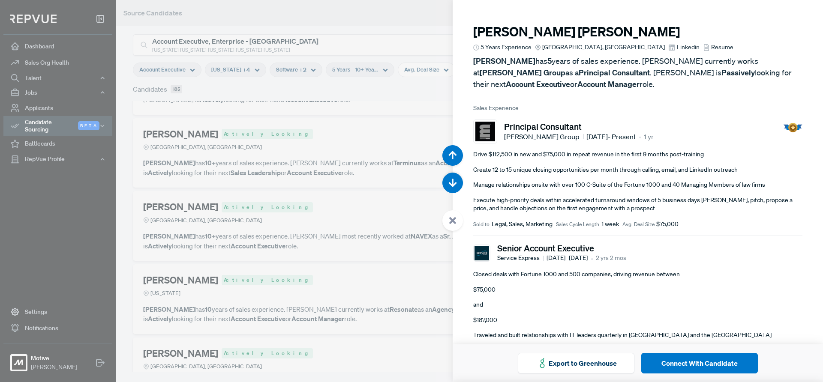
scroll to position [19885, 0]
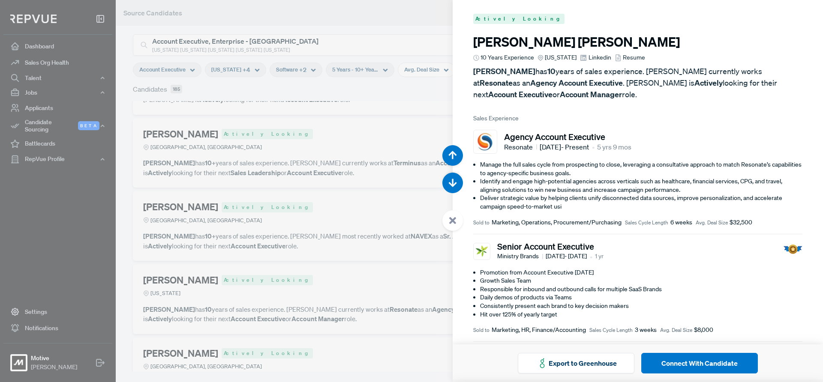
click at [455, 219] on icon at bounding box center [453, 221] width 8 height 8
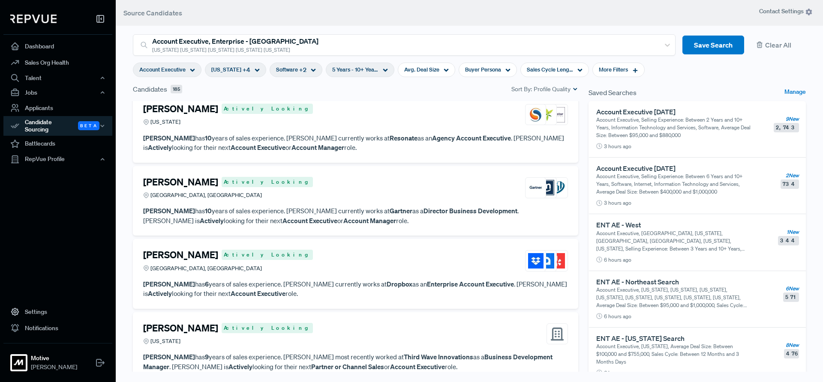
scroll to position [4066, 0]
click at [373, 265] on div "Daniel Winters Actively Looking Greater Columbus Area, OH" at bounding box center [355, 260] width 425 height 23
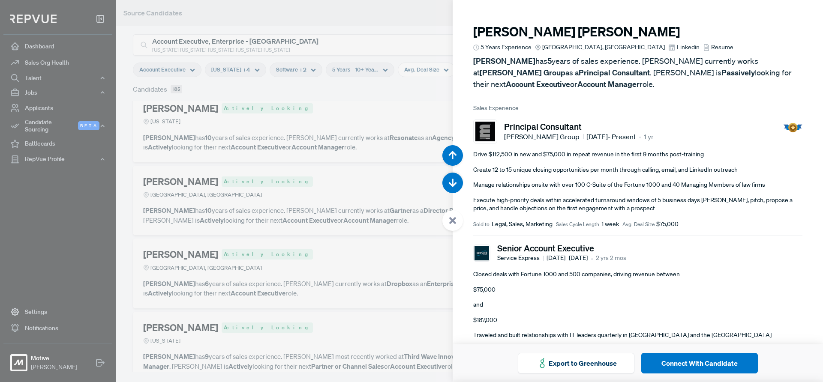
scroll to position [20650, 0]
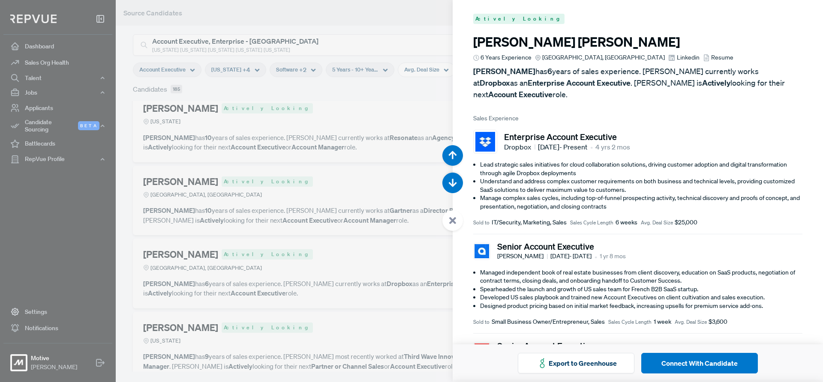
click at [543, 45] on h3 "Daniel Winters" at bounding box center [637, 41] width 329 height 15
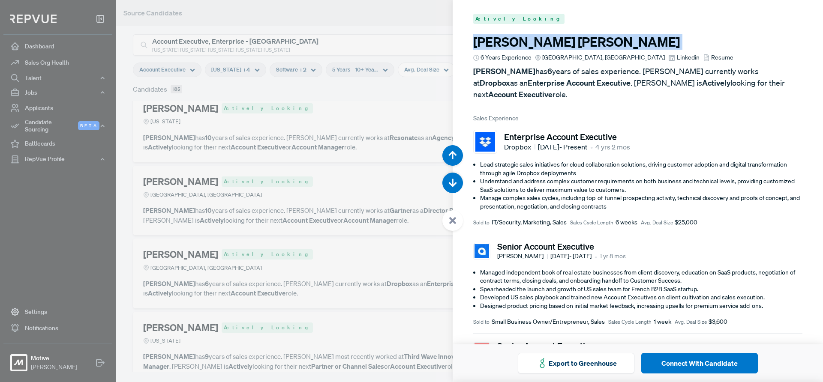
click at [543, 45] on h3 "Daniel Winters" at bounding box center [637, 41] width 329 height 15
copy article "Daniel Winters"
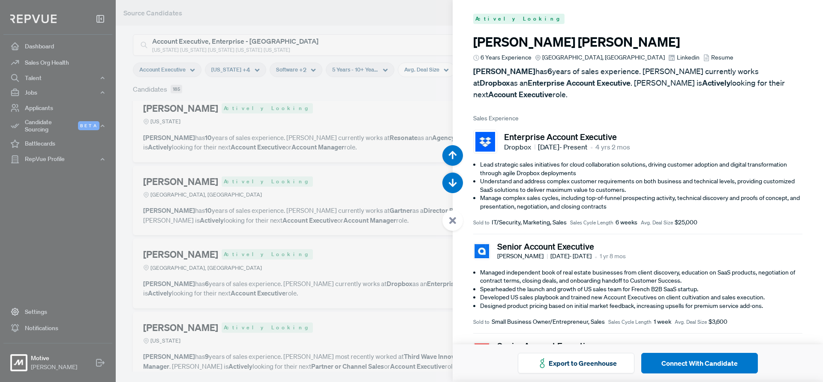
click at [451, 219] on use at bounding box center [452, 220] width 7 height 7
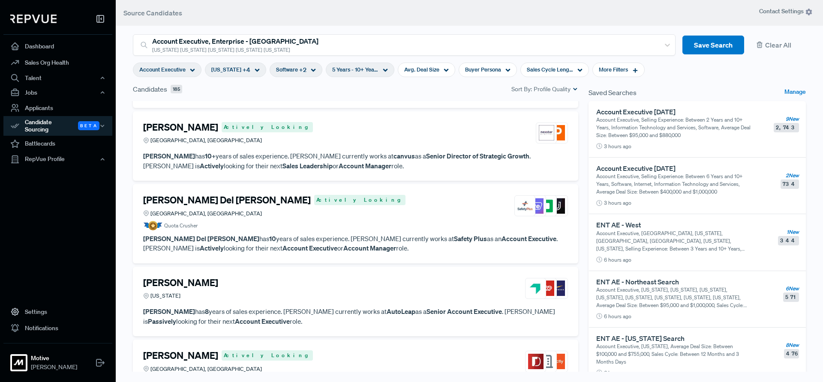
scroll to position [4489, 0]
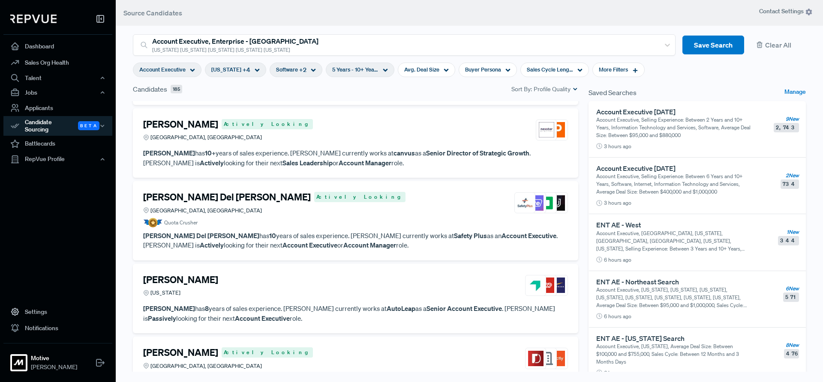
click at [360, 213] on div "Chris Del Bianco Actively Looking Greater Nashville Area, TN" at bounding box center [355, 203] width 425 height 23
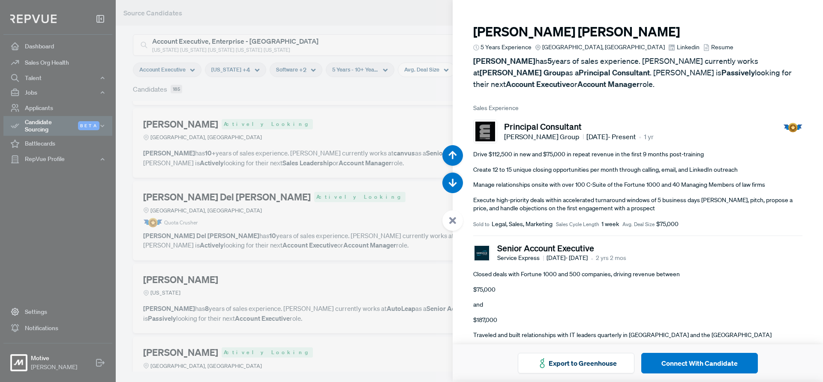
scroll to position [22562, 0]
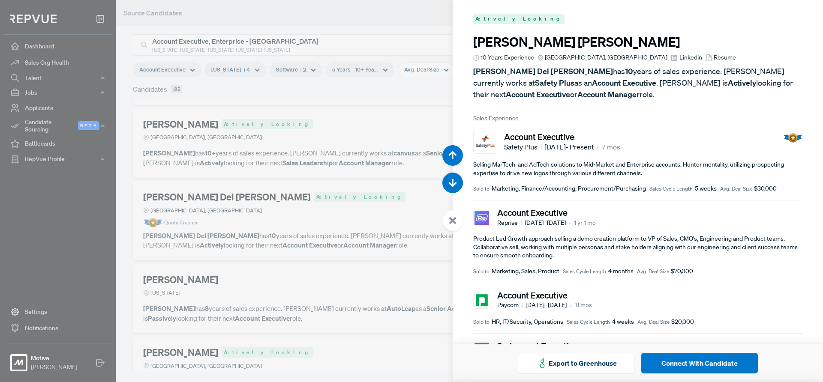
click at [456, 219] on use at bounding box center [452, 220] width 7 height 7
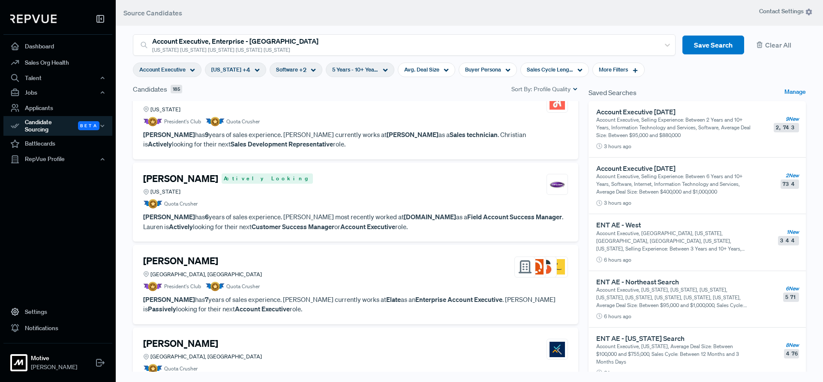
scroll to position [5151, 0]
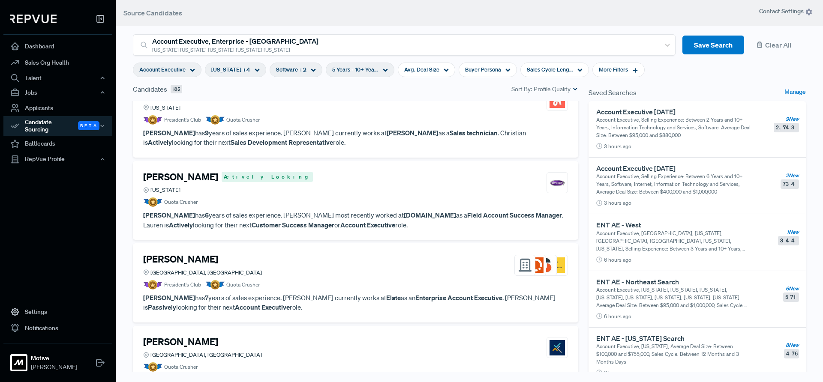
click at [361, 264] on div "Chris Mislan Greater Indianapolis Area, IN" at bounding box center [355, 265] width 425 height 23
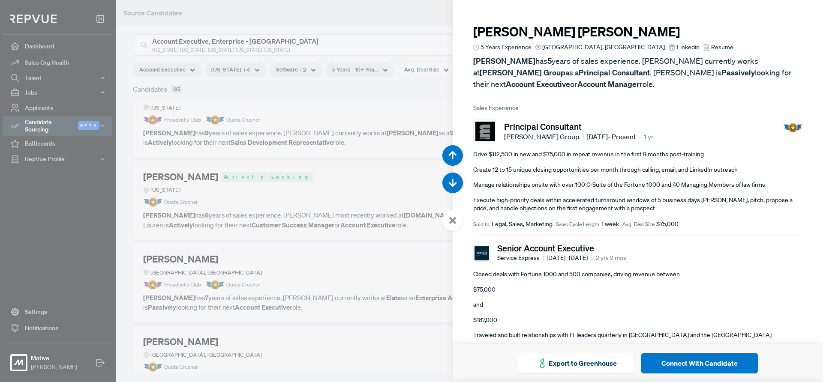
scroll to position [26004, 0]
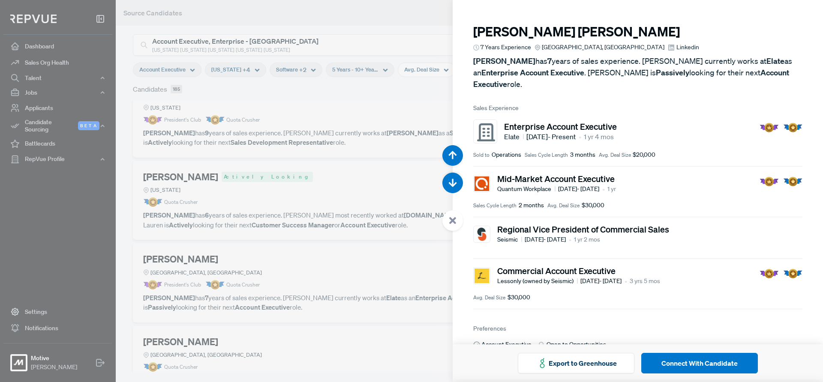
drag, startPoint x: 451, startPoint y: 215, endPoint x: 429, endPoint y: 222, distance: 23.3
click at [451, 215] on div at bounding box center [452, 220] width 21 height 21
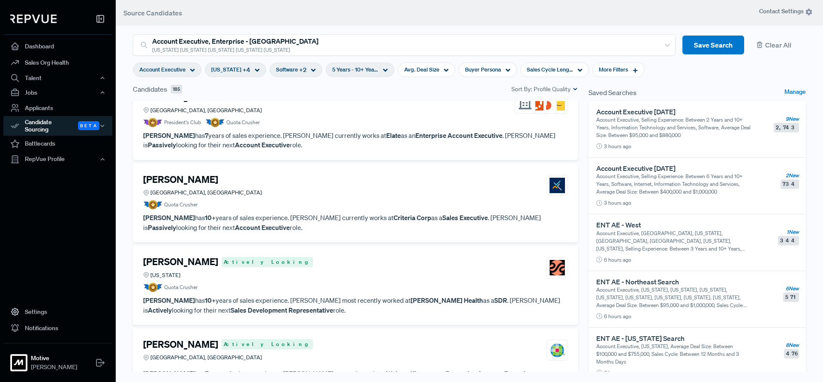
scroll to position [5369, 0]
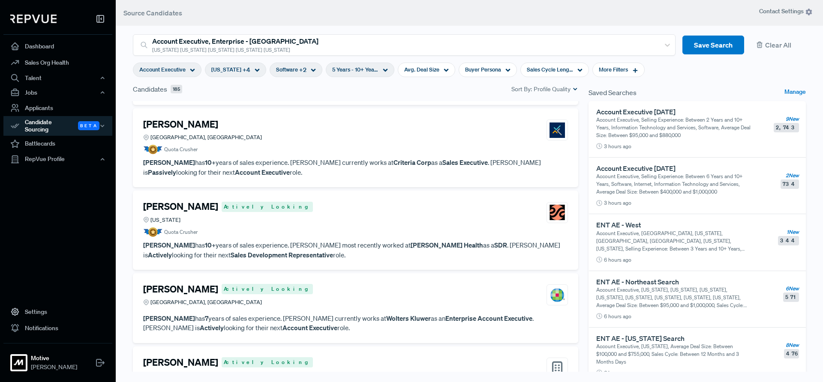
click at [345, 140] on div "Anna Gilpatrick Greater Memphis Area, TN" at bounding box center [355, 130] width 425 height 23
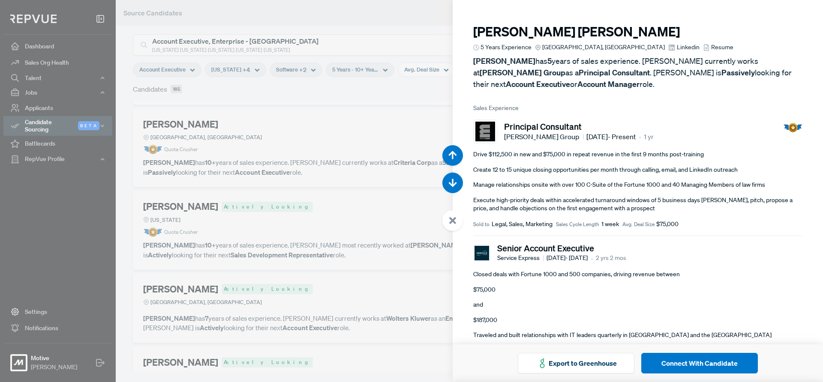
scroll to position [26386, 0]
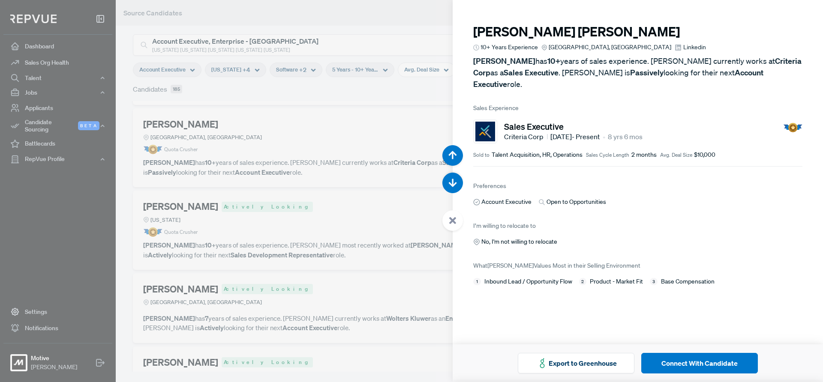
click at [453, 223] on icon at bounding box center [453, 221] width 8 height 8
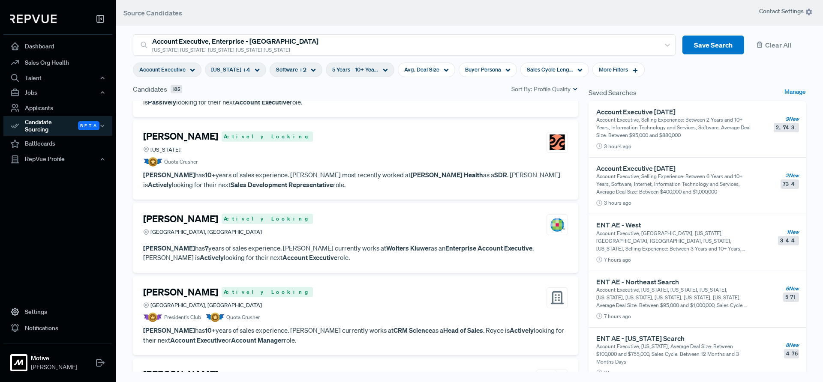
scroll to position [5511, 0]
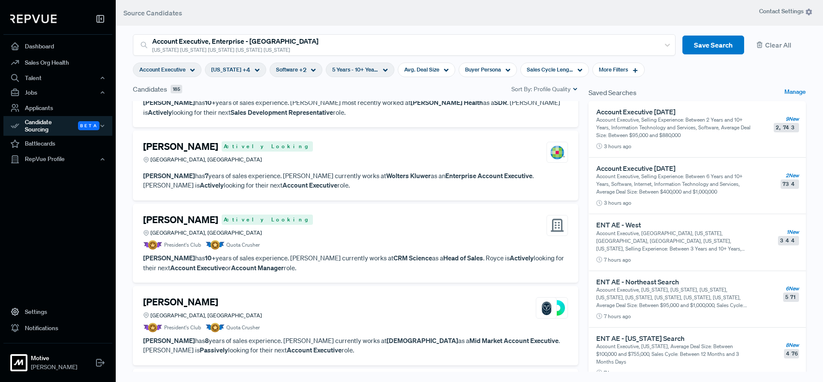
click at [335, 143] on div "Ryan Ellis Actively Looking Grand Rapids, MI" at bounding box center [355, 152] width 425 height 23
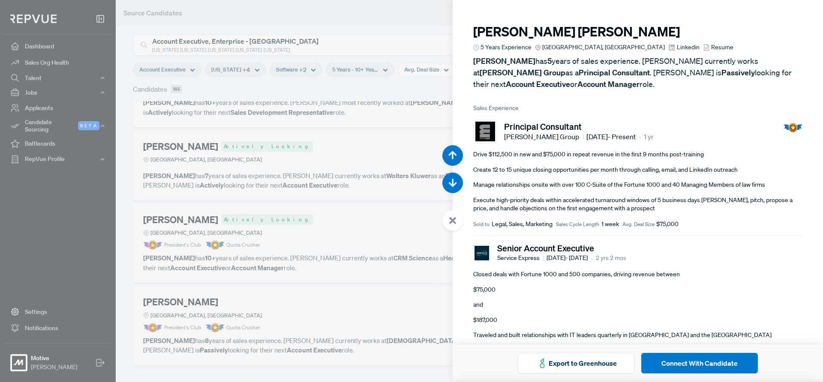
scroll to position [27151, 0]
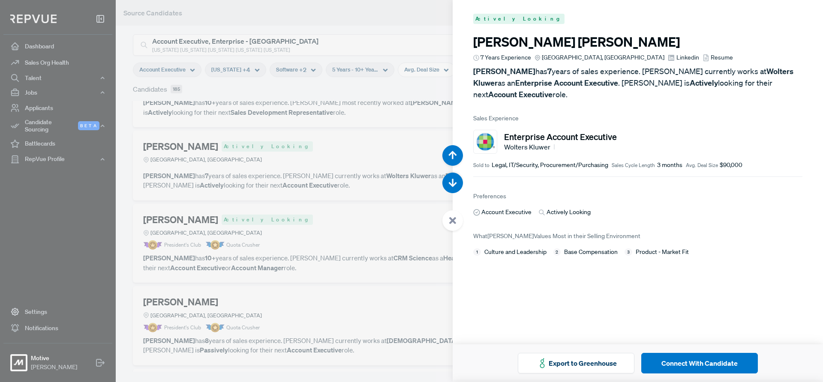
click at [711, 58] on span "Resume" at bounding box center [722, 57] width 22 height 9
click at [444, 219] on div at bounding box center [452, 220] width 21 height 21
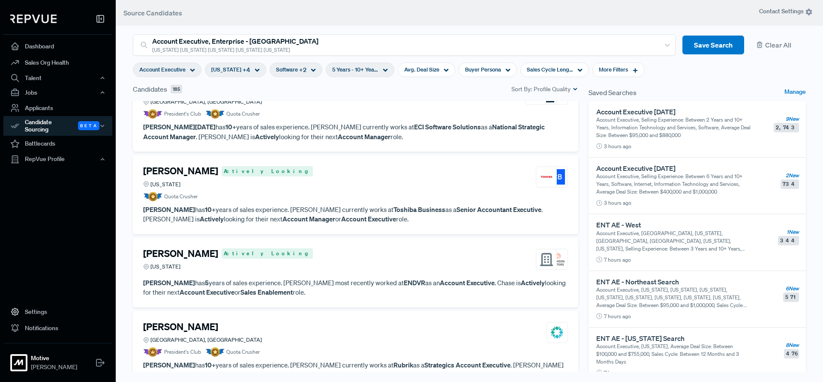
scroll to position [5950, 0]
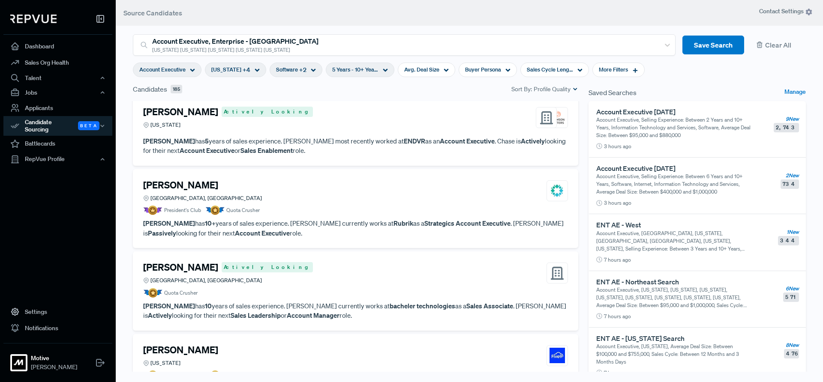
click at [352, 177] on div "Chris Gardner Greater Indianapolis Area, IN President's Club Quota Crusher Chri…" at bounding box center [355, 208] width 445 height 79
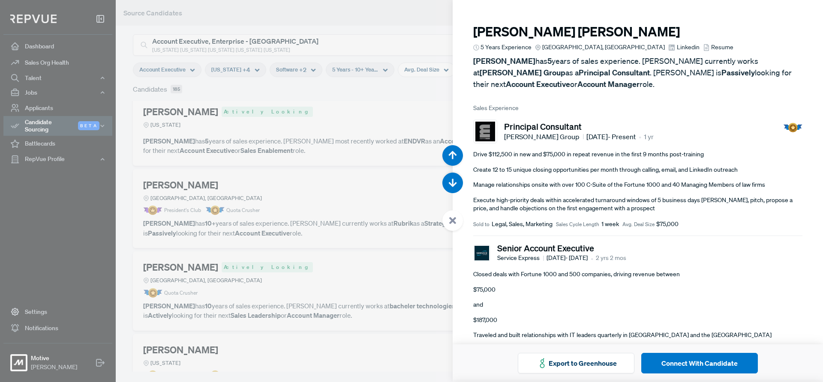
scroll to position [29445, 0]
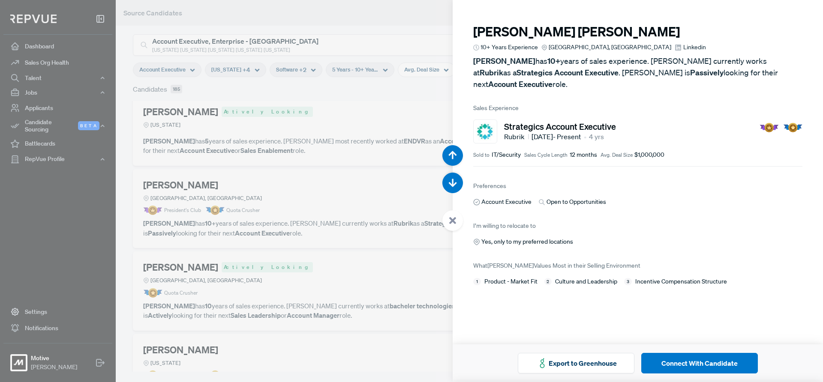
click at [508, 34] on h3 "Chris Gardner" at bounding box center [637, 31] width 329 height 15
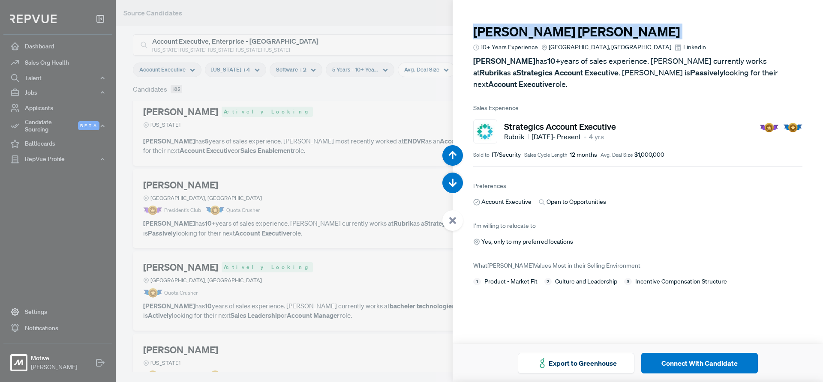
copy article "Chris Gardner"
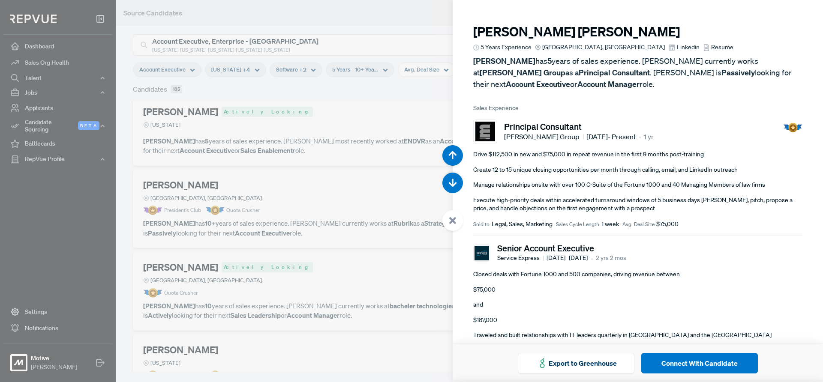
scroll to position [29445, 0]
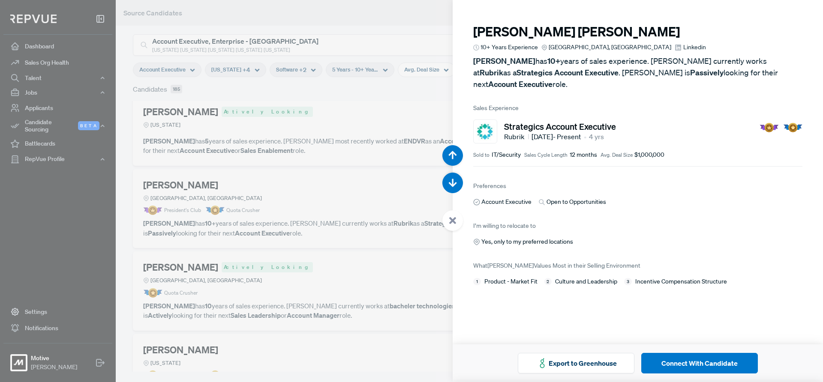
click at [451, 217] on icon at bounding box center [453, 221] width 8 height 8
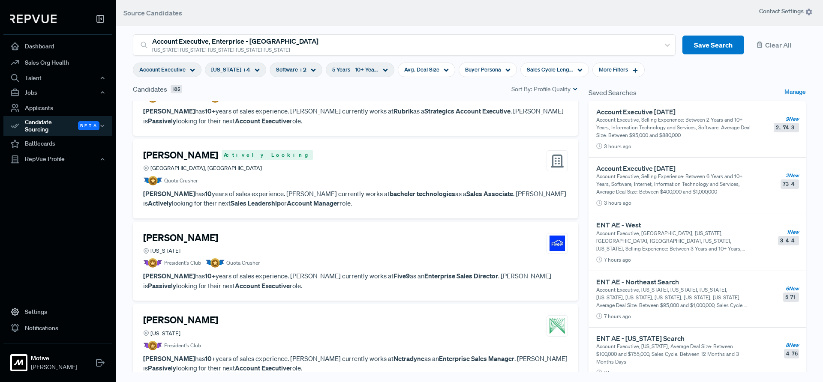
scroll to position [6117, 0]
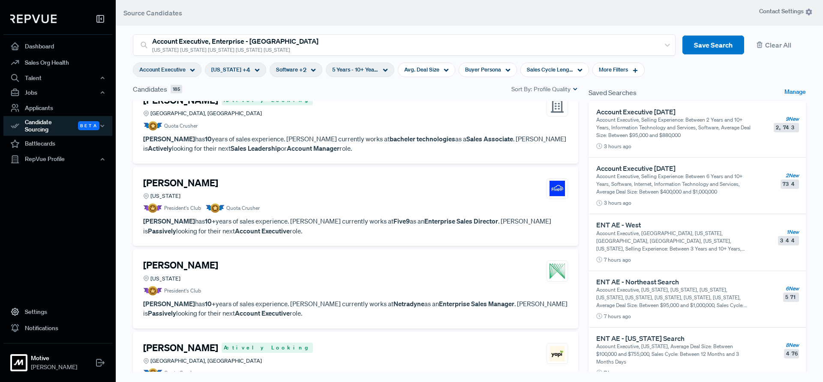
click at [336, 190] on div "Keith Richard Ohio" at bounding box center [355, 188] width 425 height 23
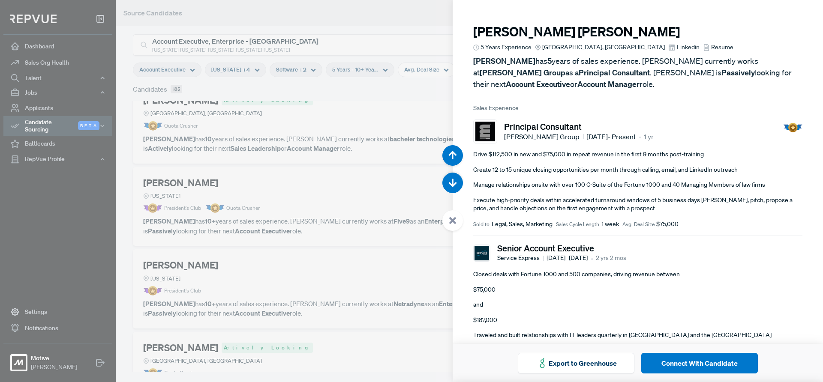
scroll to position [30210, 0]
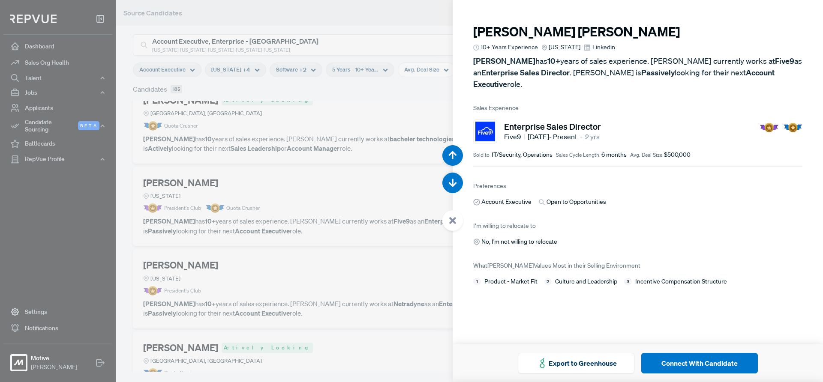
click at [458, 219] on div at bounding box center [452, 220] width 21 height 21
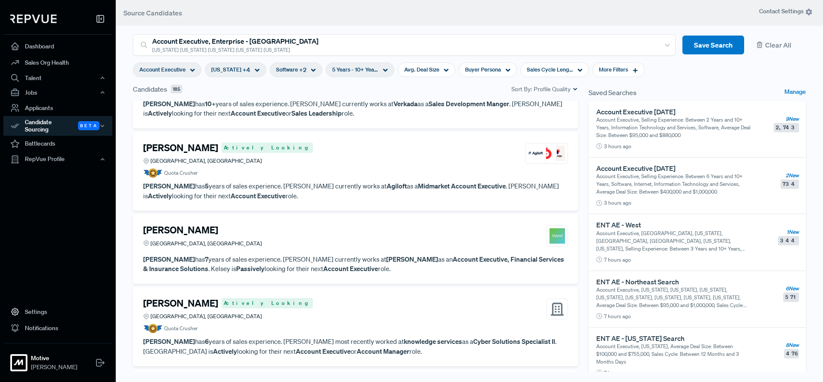
scroll to position [6566, 0]
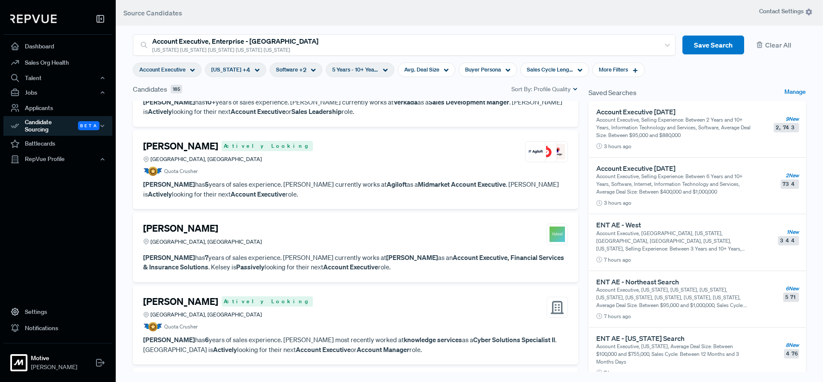
click at [320, 228] on div "Kelsey Schmidt Greater Cleveland Area, OH" at bounding box center [355, 234] width 425 height 23
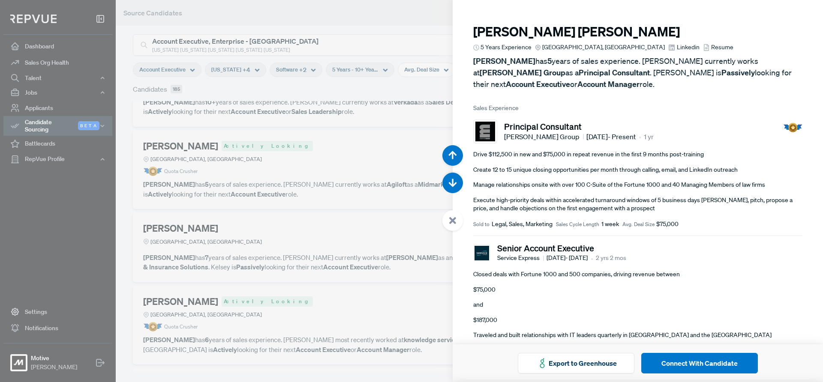
scroll to position [32504, 0]
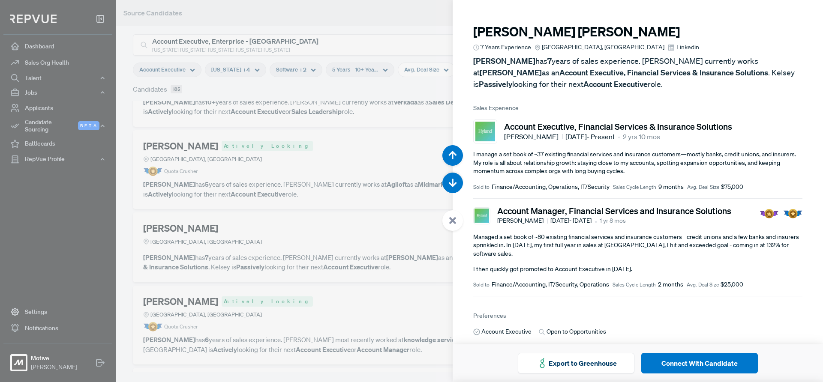
click at [451, 223] on use at bounding box center [452, 220] width 7 height 7
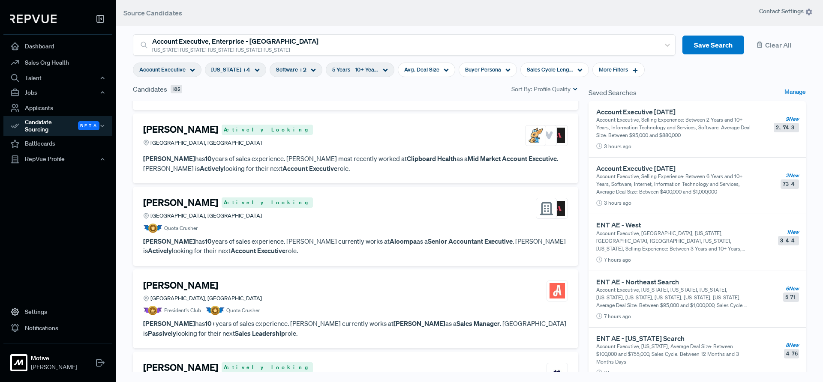
scroll to position [7044, 0]
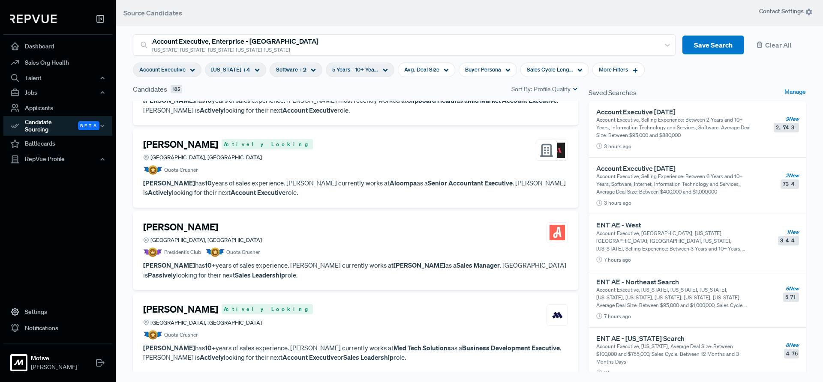
click at [334, 156] on div "Paul Lindsay Actively Looking Nashville, TN" at bounding box center [355, 150] width 425 height 23
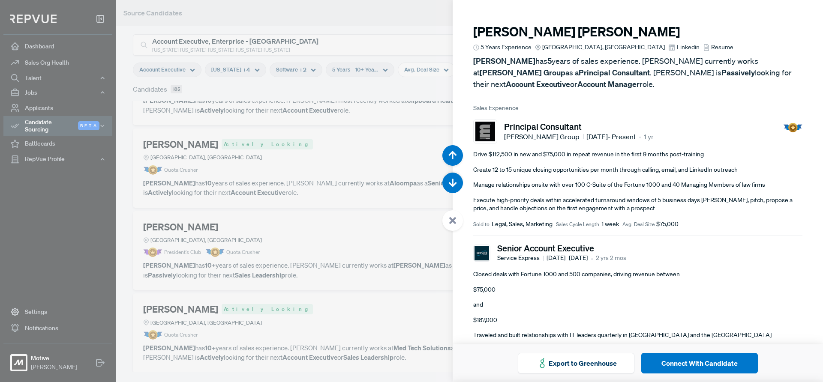
scroll to position [34417, 0]
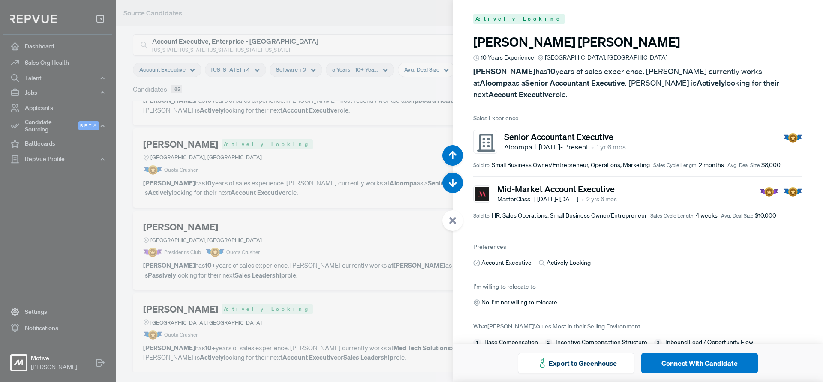
click at [449, 217] on icon at bounding box center [453, 221] width 8 height 8
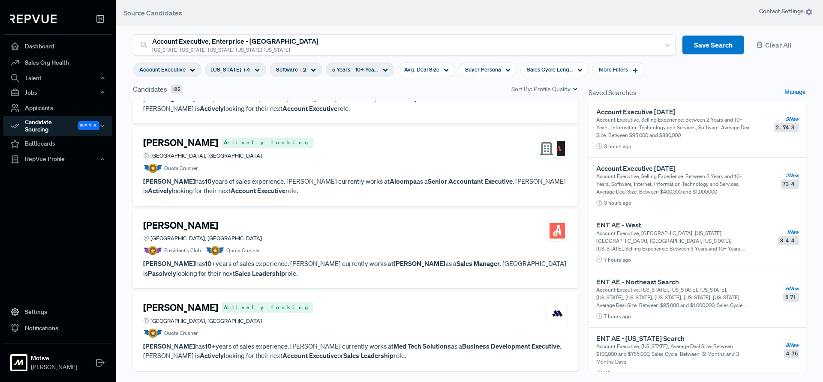
scroll to position [7048, 0]
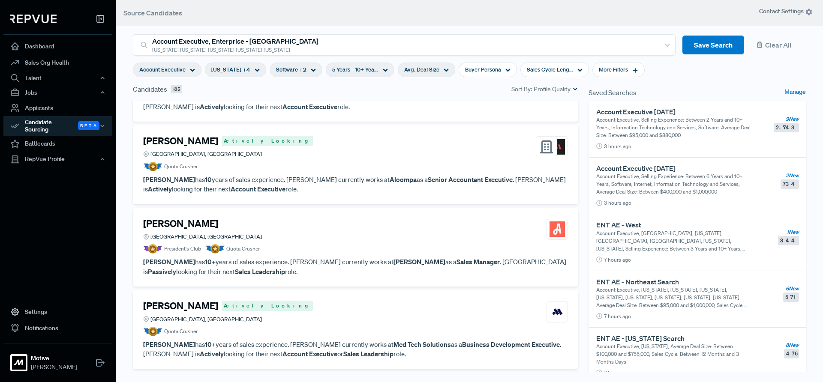
click at [426, 70] on span "Avg. Deal Size" at bounding box center [421, 70] width 35 height 8
drag, startPoint x: 371, startPoint y: 112, endPoint x: 393, endPoint y: 119, distance: 22.5
click at [379, 114] on div at bounding box center [381, 113] width 6 height 6
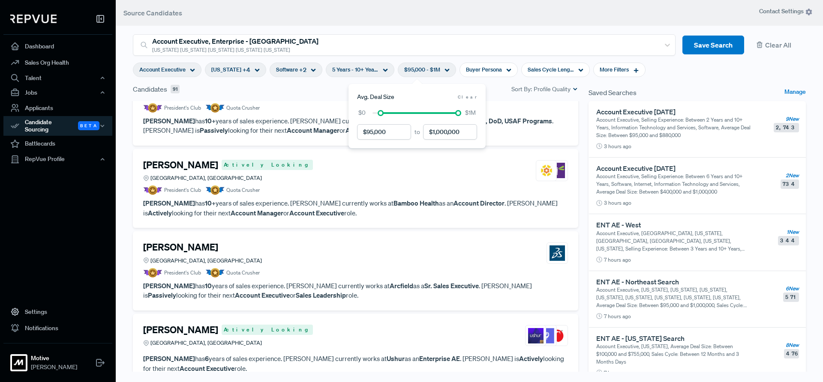
scroll to position [0, 0]
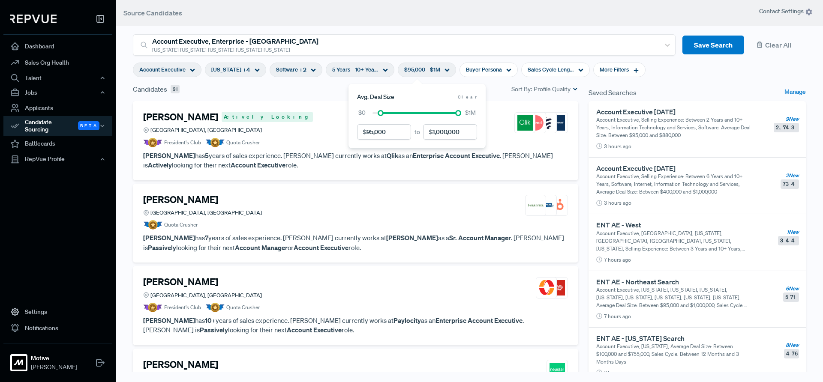
click at [299, 132] on div "Jenna Brammell Actively Looking Greater Detroit Area, MI" at bounding box center [355, 122] width 425 height 23
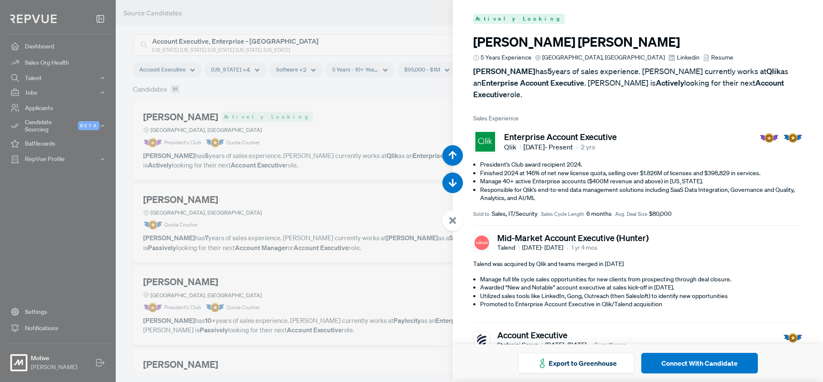
click at [454, 221] on use at bounding box center [452, 220] width 7 height 7
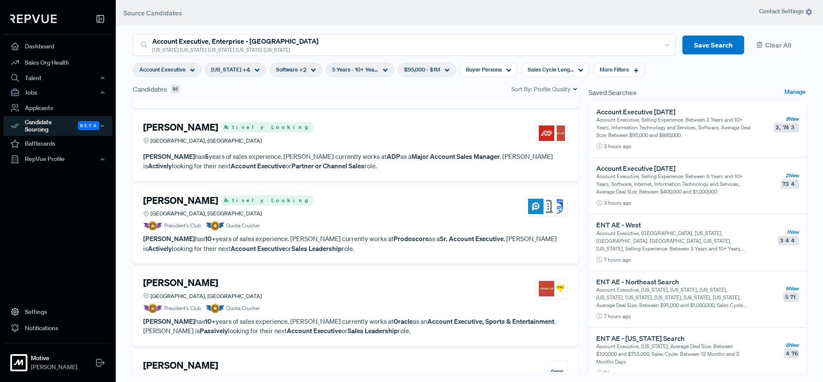
scroll to position [1333, 0]
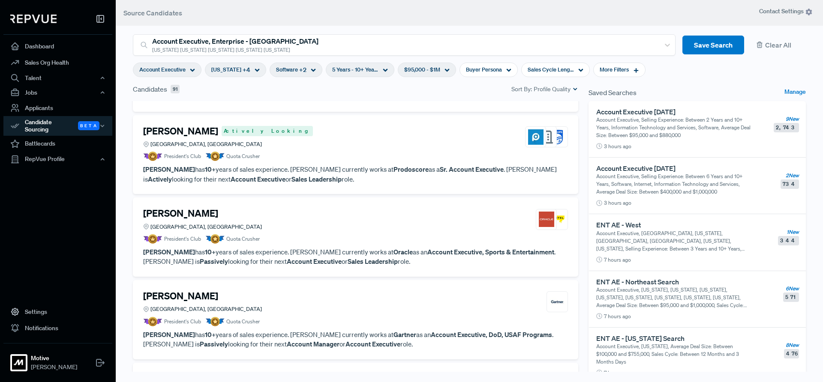
click at [342, 152] on article "President's Club Quota Crusher" at bounding box center [355, 156] width 425 height 9
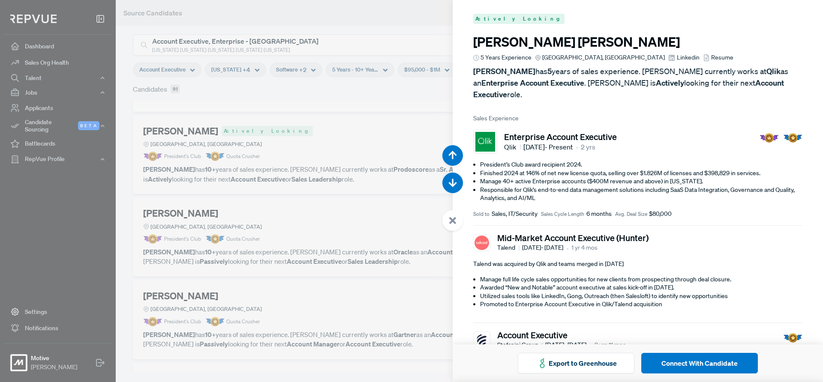
scroll to position [6501, 0]
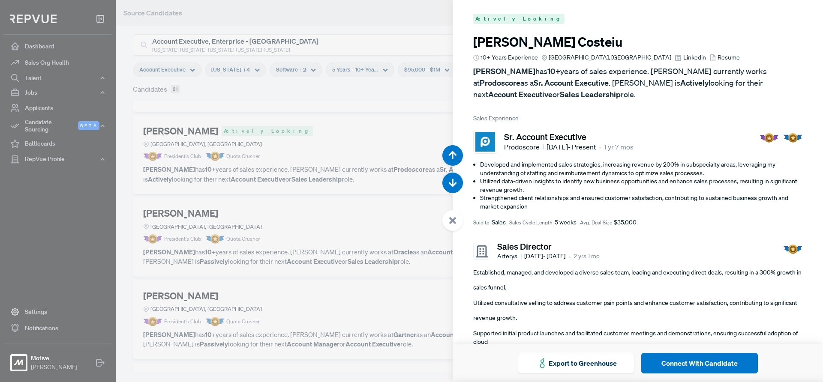
click at [449, 217] on icon at bounding box center [453, 221] width 8 height 8
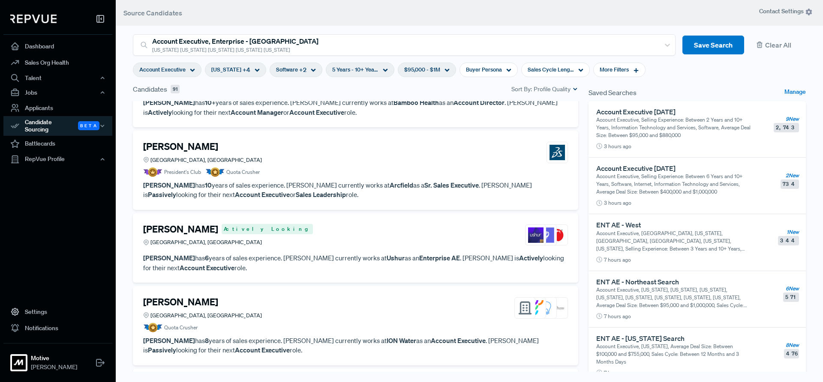
scroll to position [1654, 0]
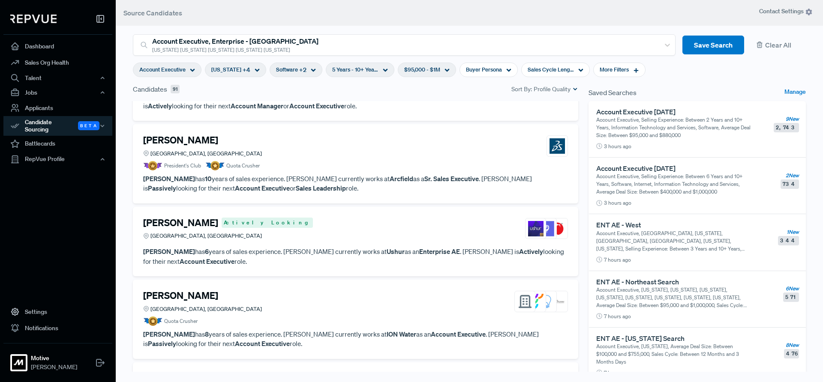
click at [365, 231] on div "[PERSON_NAME] Actively Looking [GEOGRAPHIC_DATA], [GEOGRAPHIC_DATA]" at bounding box center [355, 228] width 425 height 23
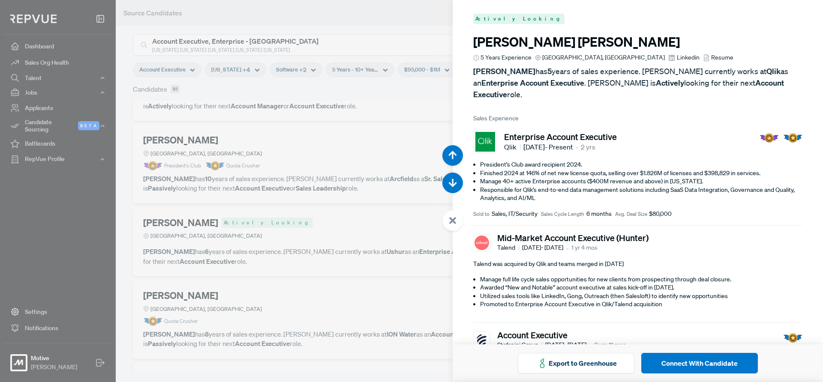
scroll to position [8413, 0]
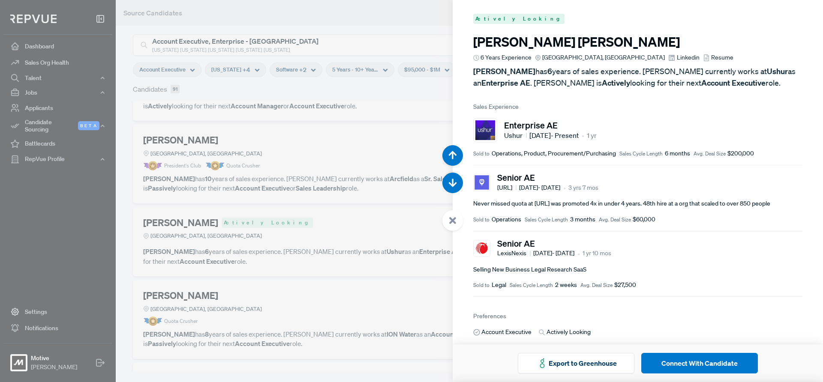
click at [515, 41] on h3 "Chris Kern" at bounding box center [637, 41] width 329 height 15
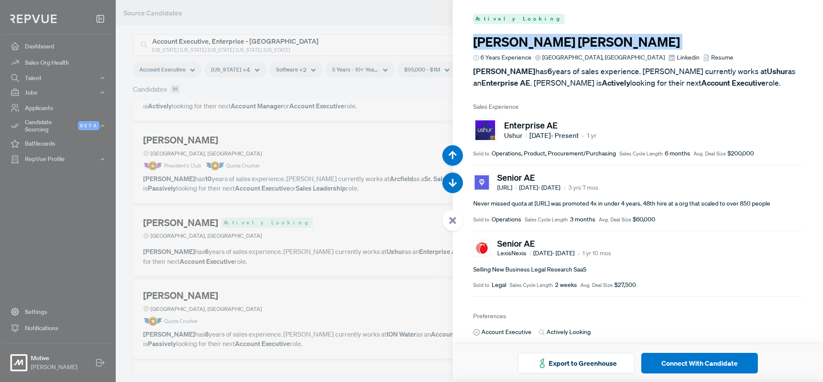
click at [515, 41] on h3 "Chris Kern" at bounding box center [637, 41] width 329 height 15
copy article "Chris Kern"
